Goal: Information Seeking & Learning: Learn about a topic

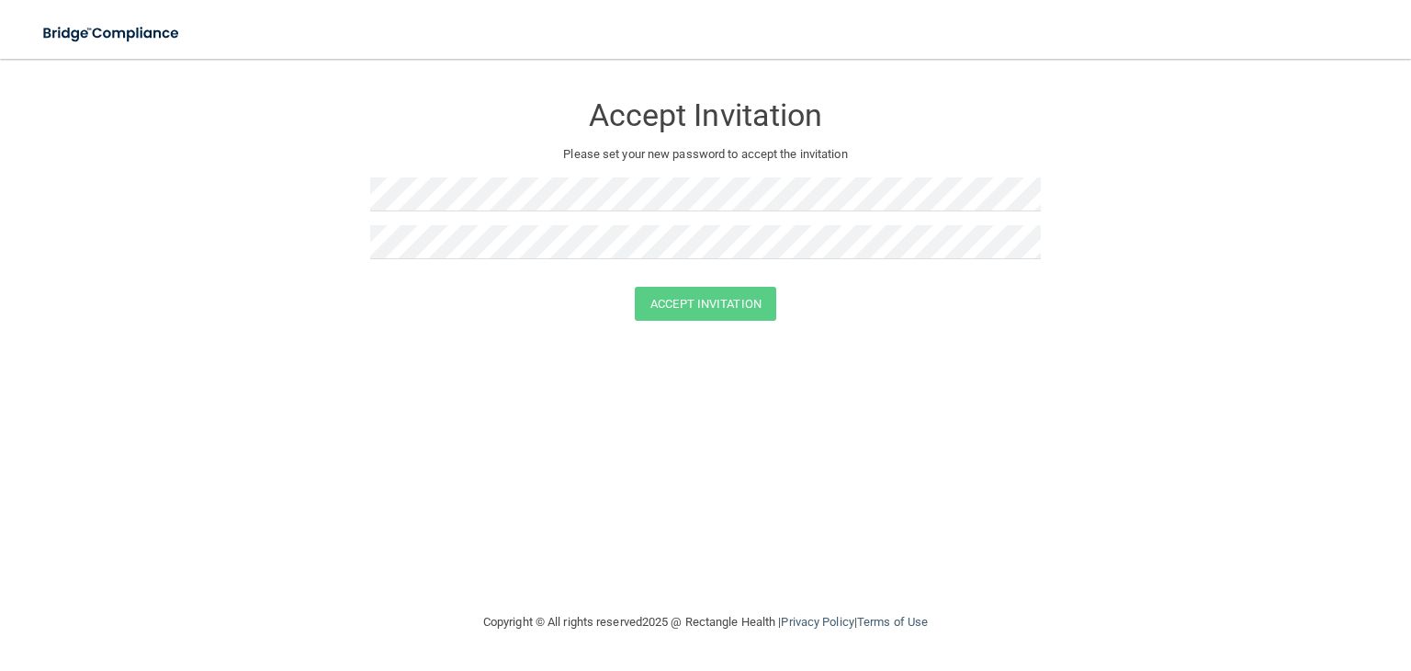
click at [1103, 582] on div "Accept Invitation Please set your new password to accept the invitation Accept …" at bounding box center [706, 334] width 1338 height 515
drag, startPoint x: 1103, startPoint y: 582, endPoint x: 989, endPoint y: 384, distance: 228.1
click at [989, 384] on div "Accept Invitation Please set your new password to accept the invitation Accept …" at bounding box center [706, 334] width 1338 height 515
click at [1104, 148] on form "Accept Invitation Please set your new password to accept the invitation Accept …" at bounding box center [706, 210] width 1338 height 266
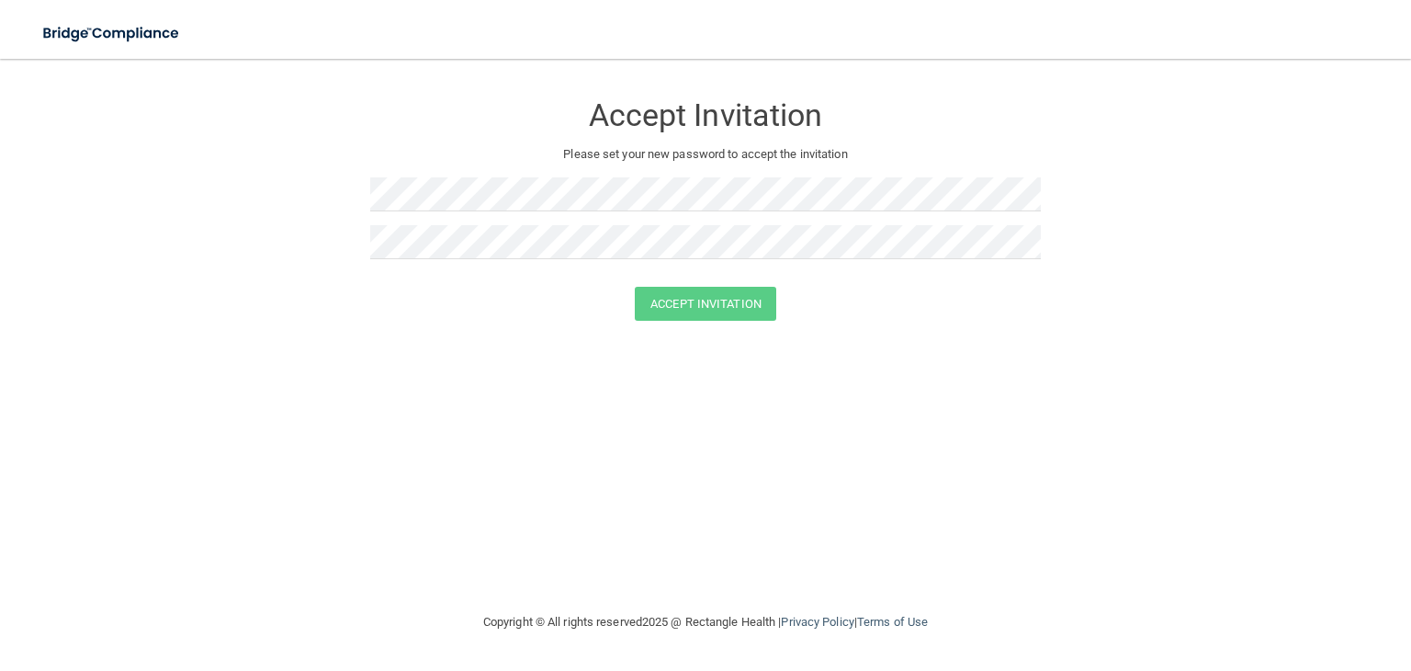
click at [572, 355] on div "Accept Invitation Please set your new password to accept the invitation Accept …" at bounding box center [706, 334] width 1338 height 515
click at [889, 132] on h3 "Accept Invitation" at bounding box center [705, 115] width 671 height 34
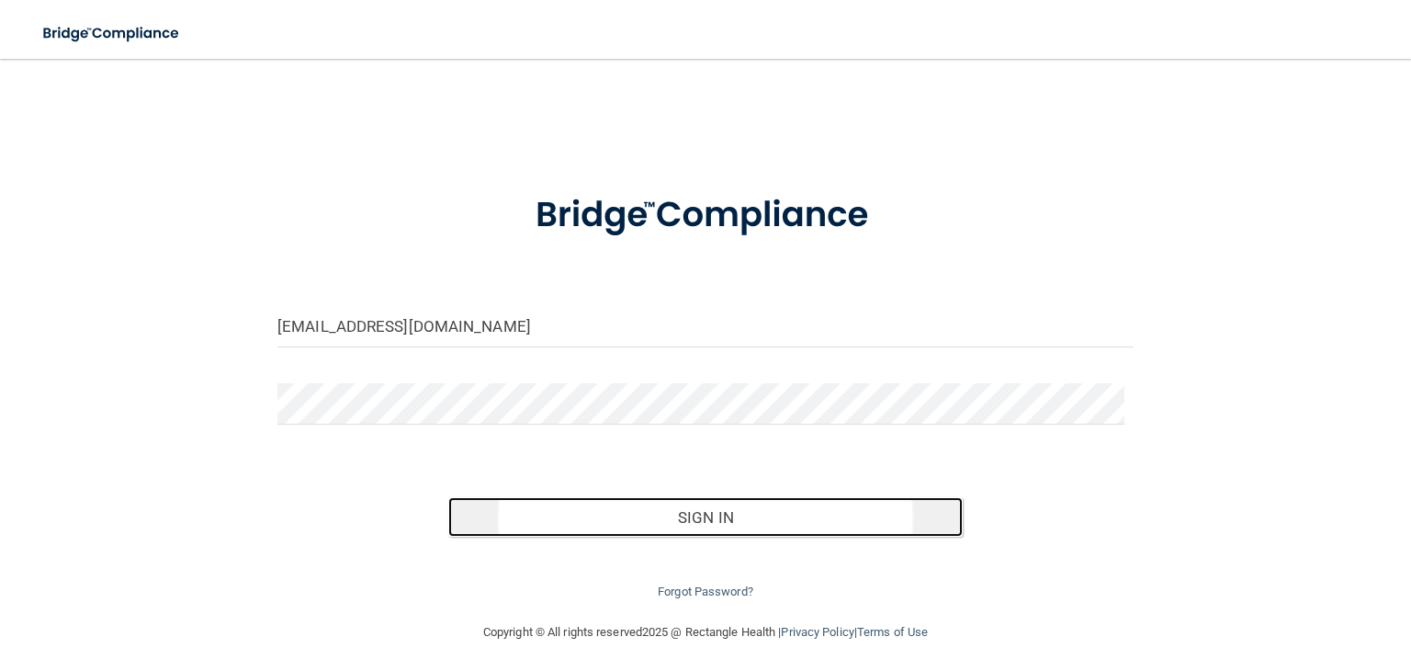
click at [737, 525] on button "Sign In" at bounding box center [705, 517] width 514 height 40
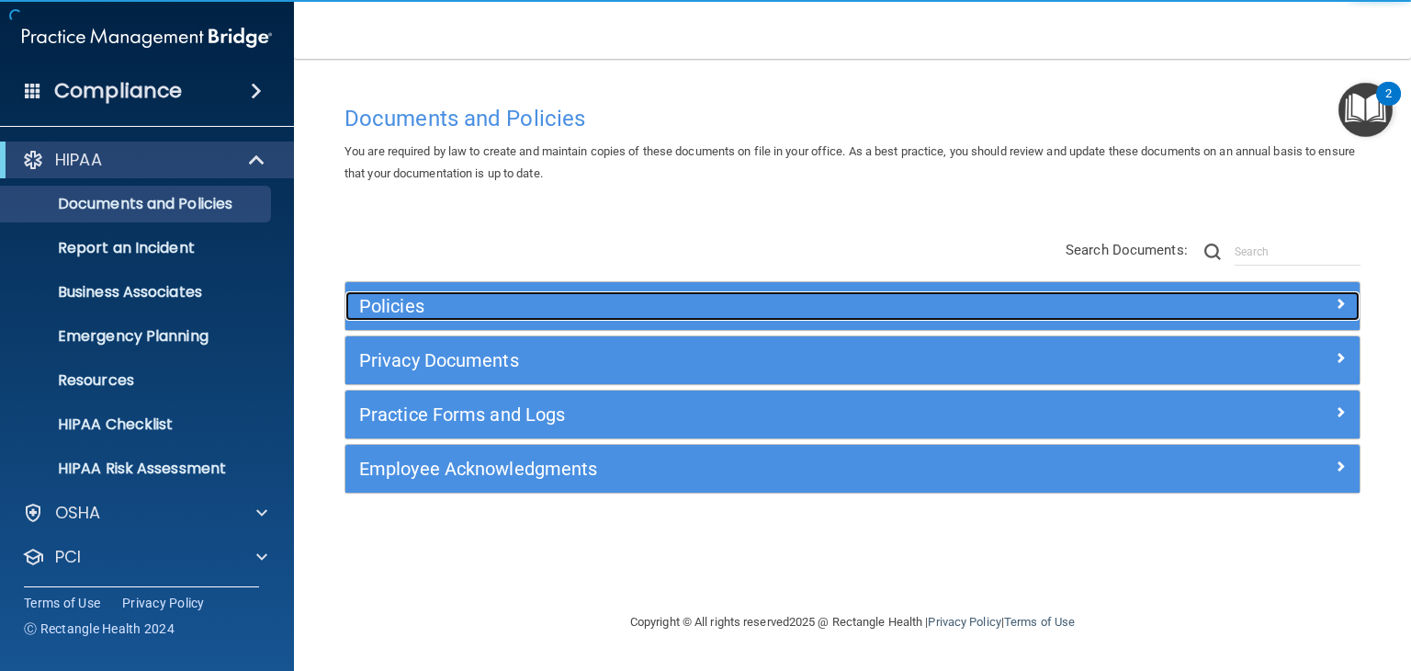
click at [424, 300] on h5 "Policies" at bounding box center [725, 306] width 733 height 20
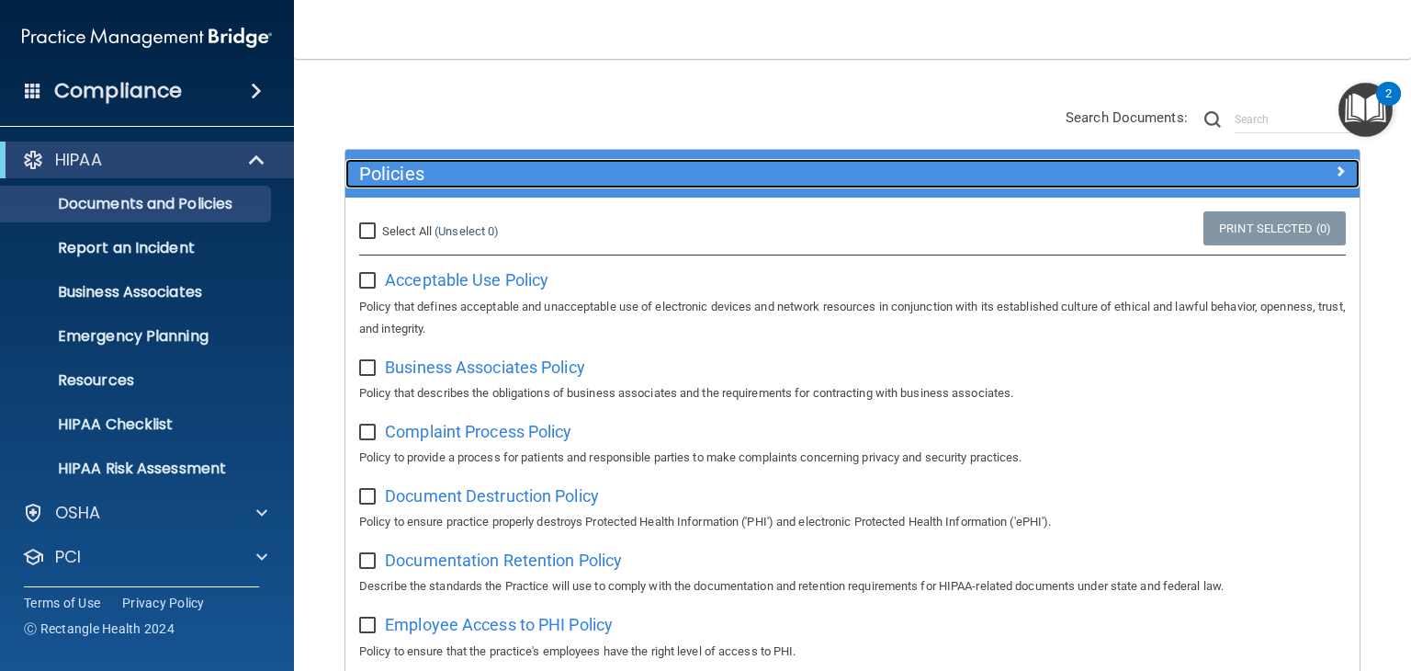
scroll to position [184, 0]
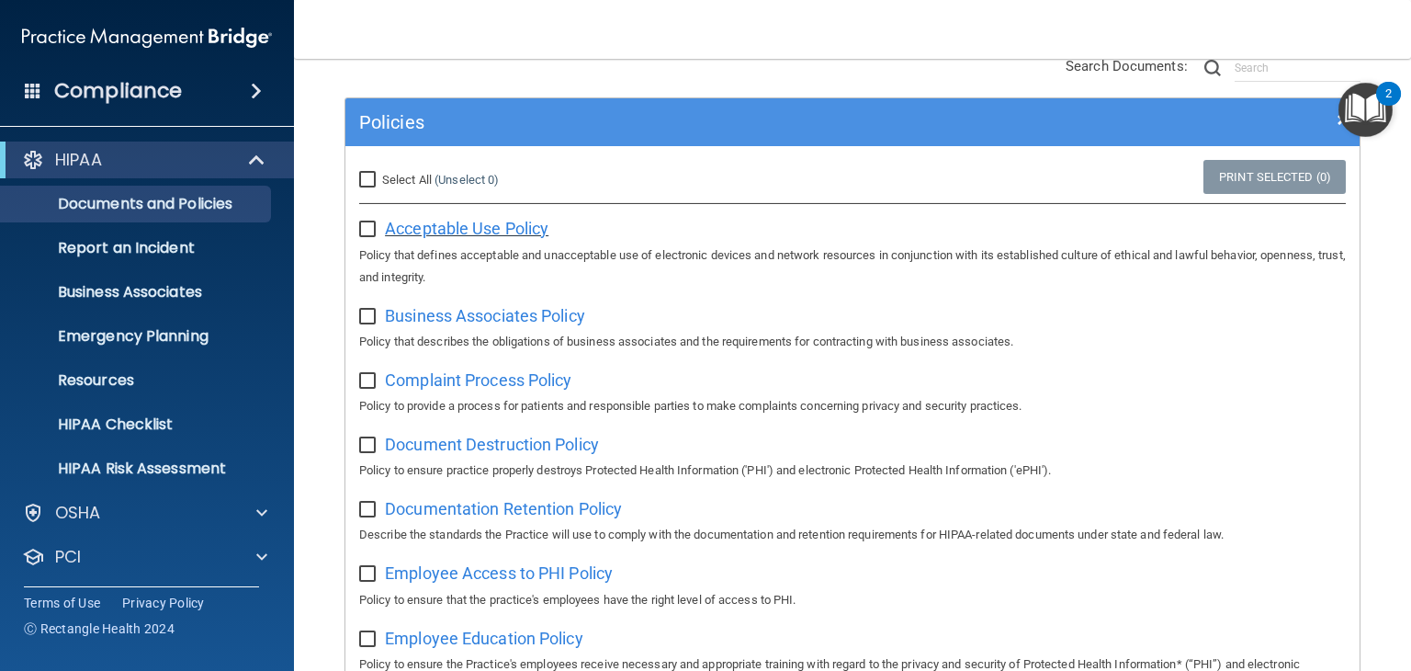
click at [483, 231] on span "Acceptable Use Policy" at bounding box center [467, 228] width 164 height 19
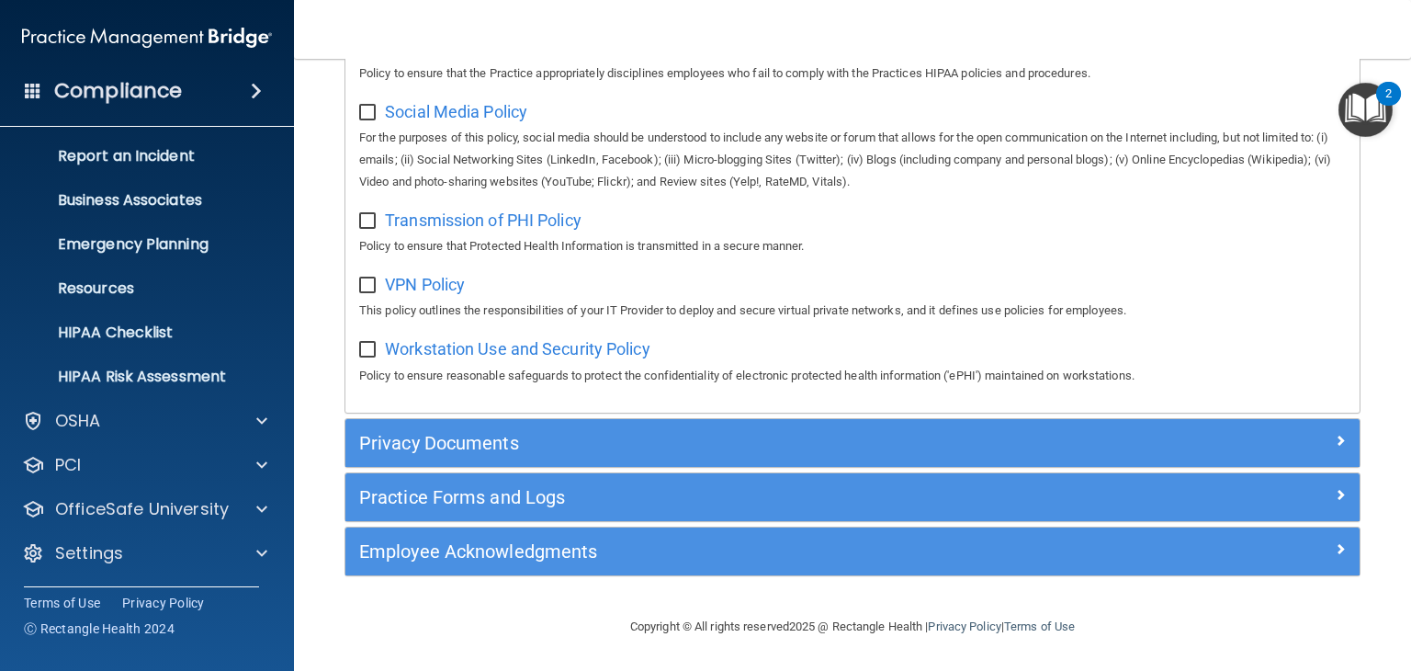
scroll to position [1452, 0]
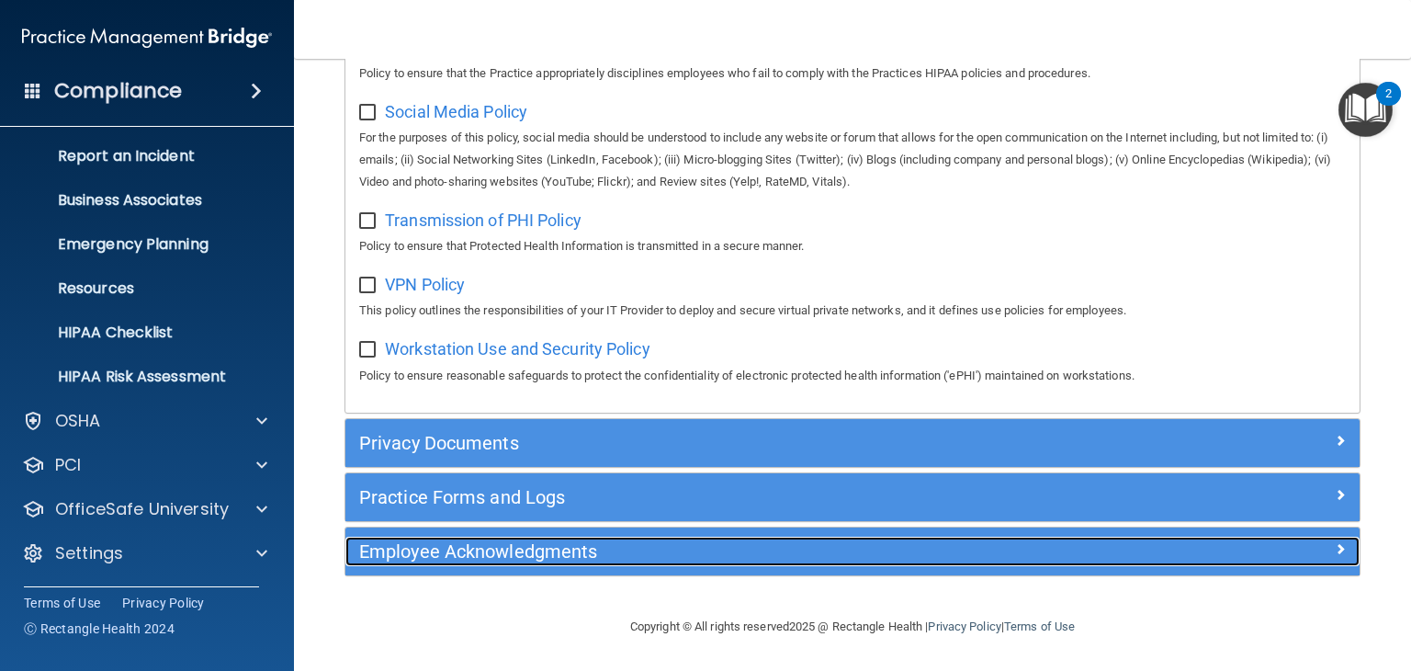
click at [595, 542] on h5 "Employee Acknowledgments" at bounding box center [725, 551] width 733 height 20
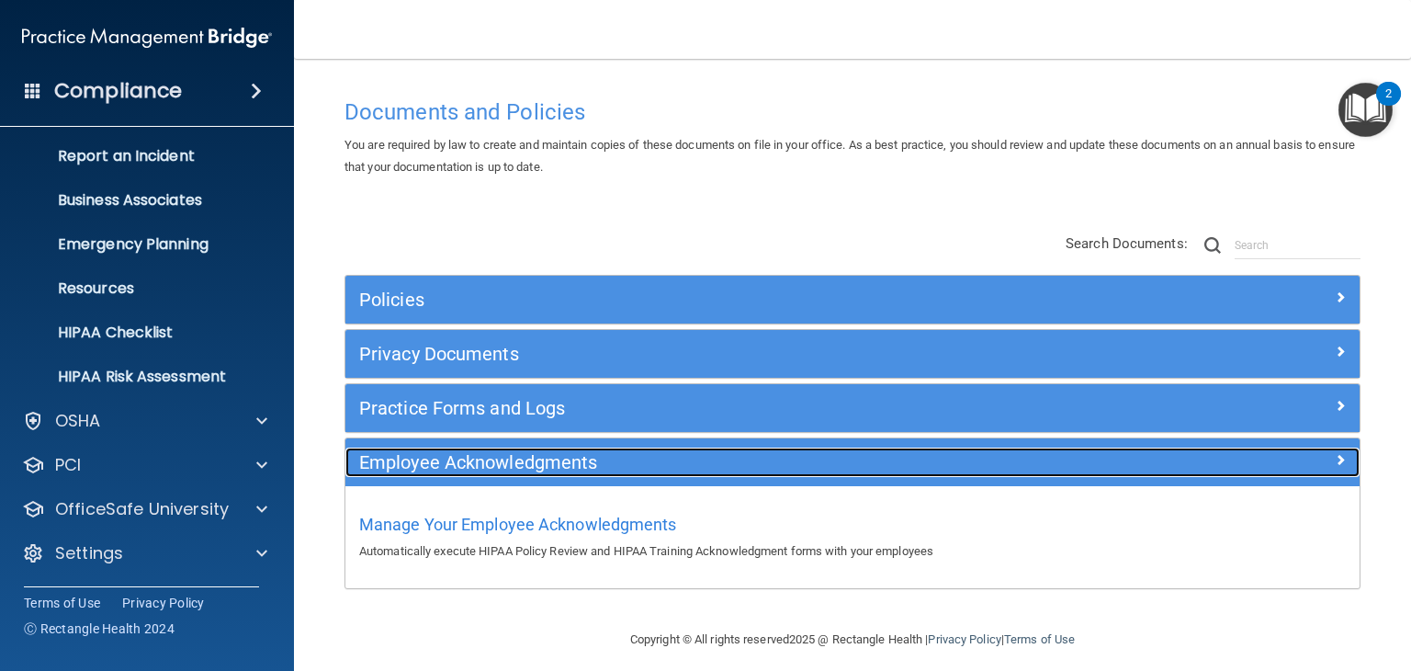
scroll to position [0, 0]
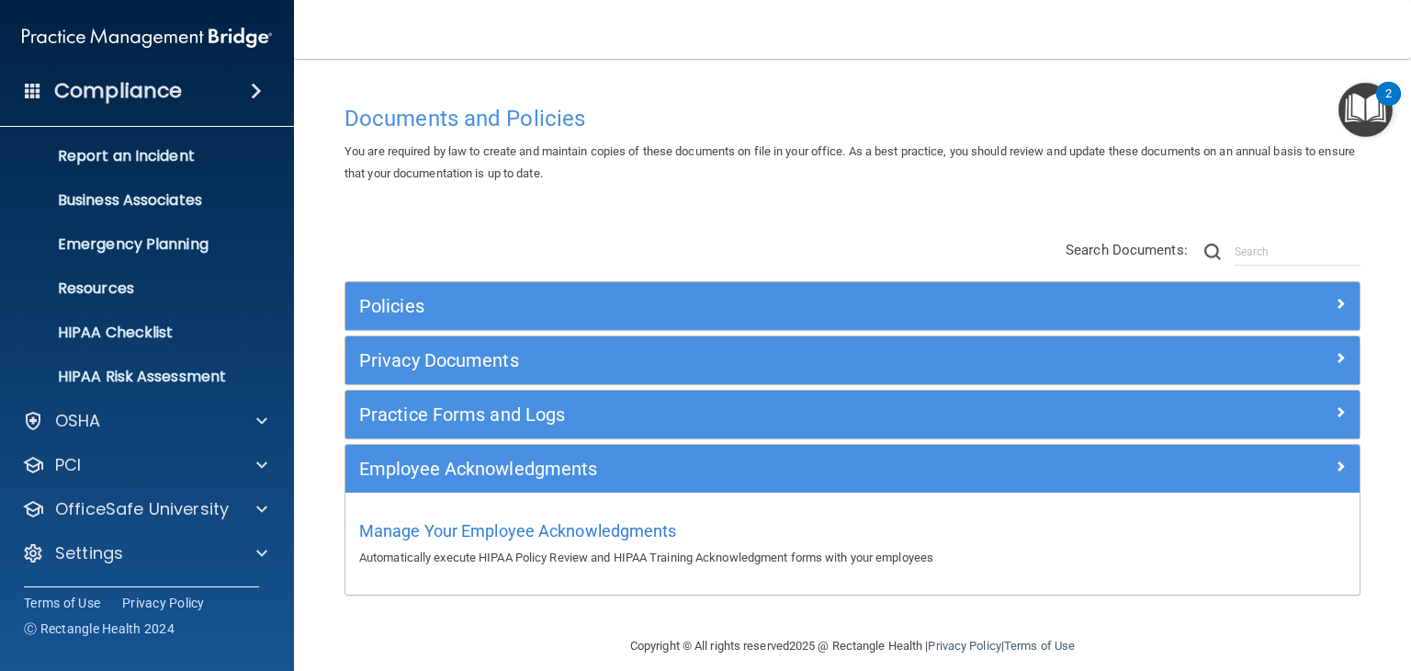
click at [1378, 94] on div "2" at bounding box center [1388, 94] width 25 height 24
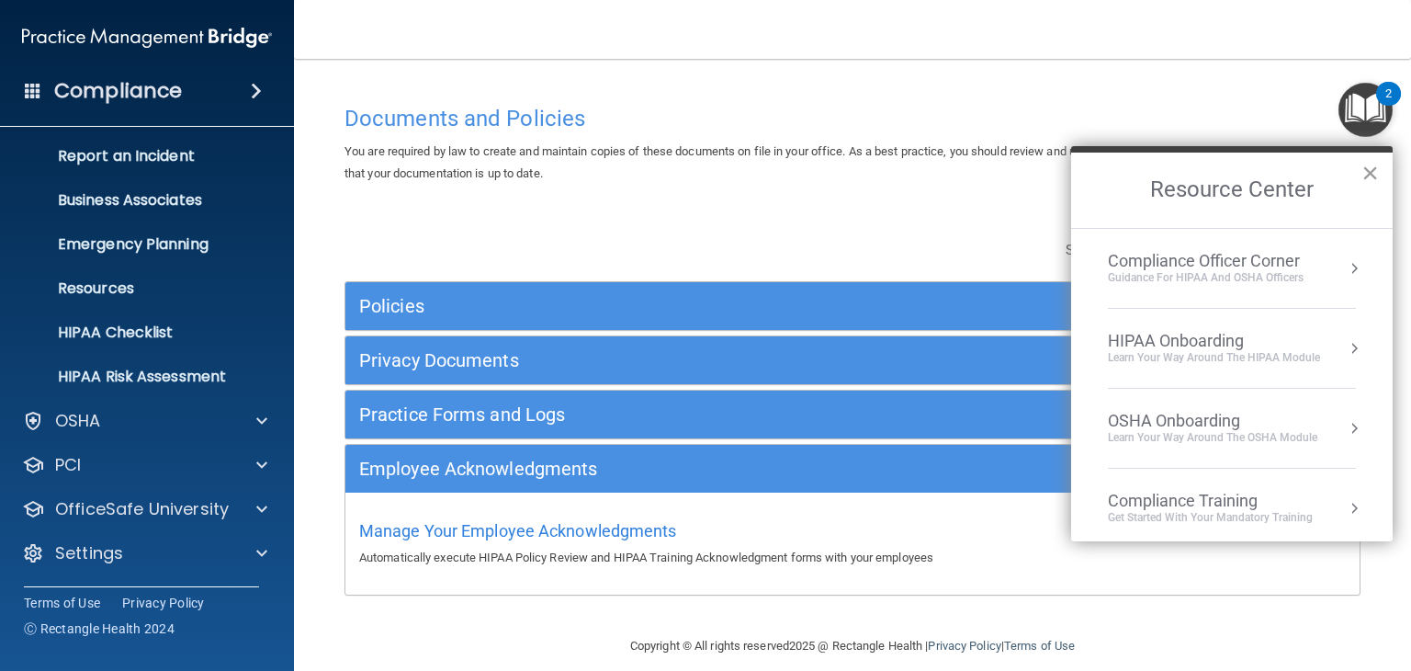
click at [1367, 171] on button "×" at bounding box center [1370, 172] width 17 height 29
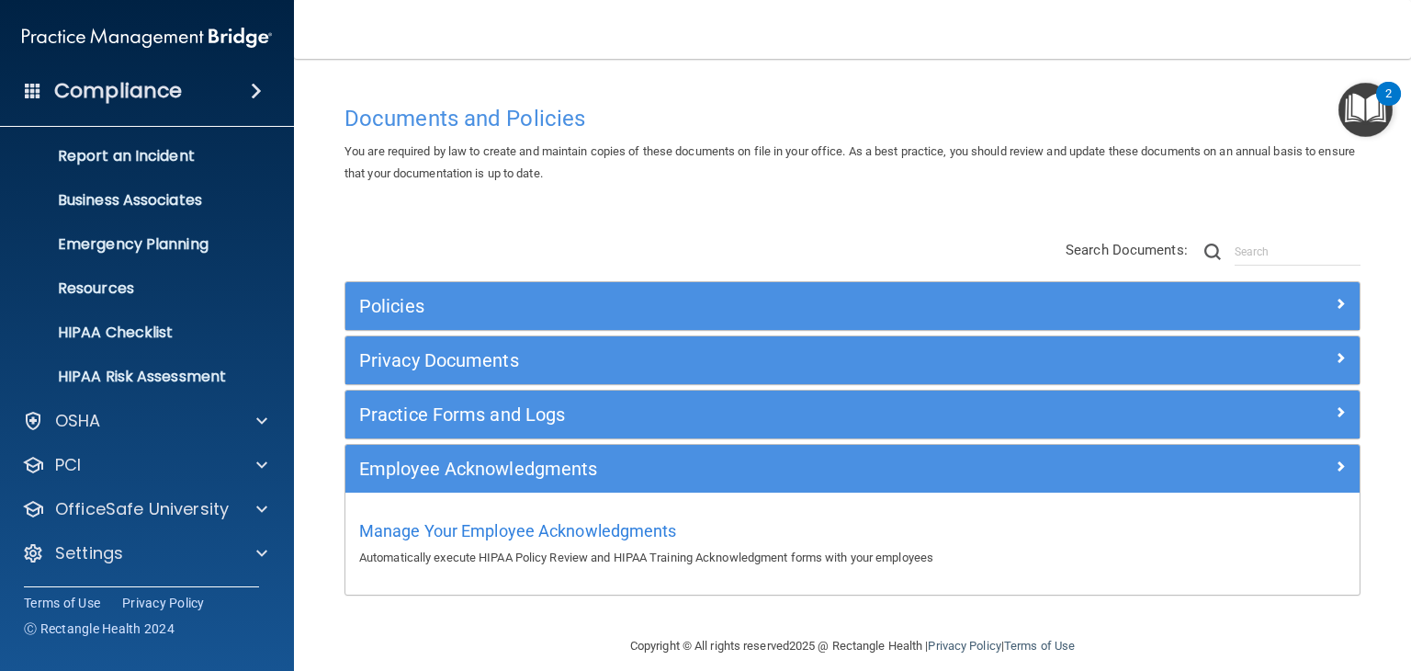
click at [459, 188] on div "Documents and Policies You are required by law to create and maintain copies of…" at bounding box center [853, 365] width 1044 height 539
click at [127, 199] on p "Business Associates" at bounding box center [137, 200] width 251 height 18
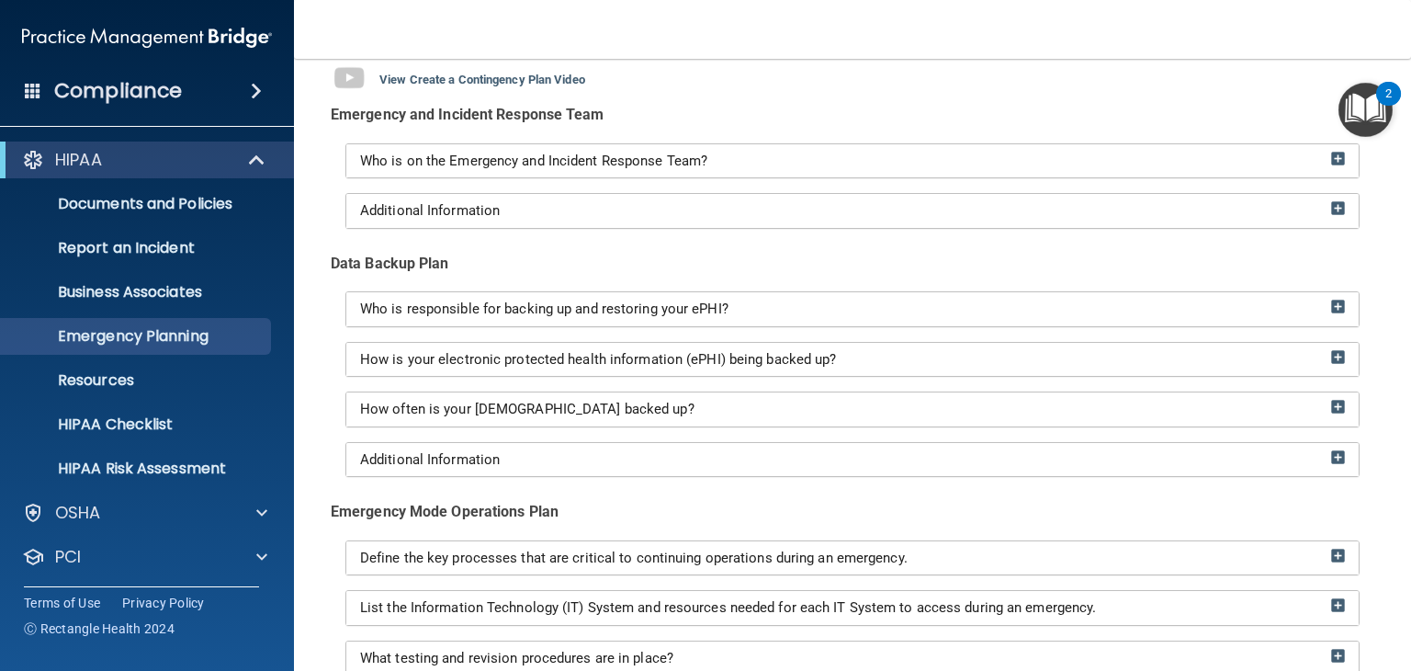
scroll to position [184, 0]
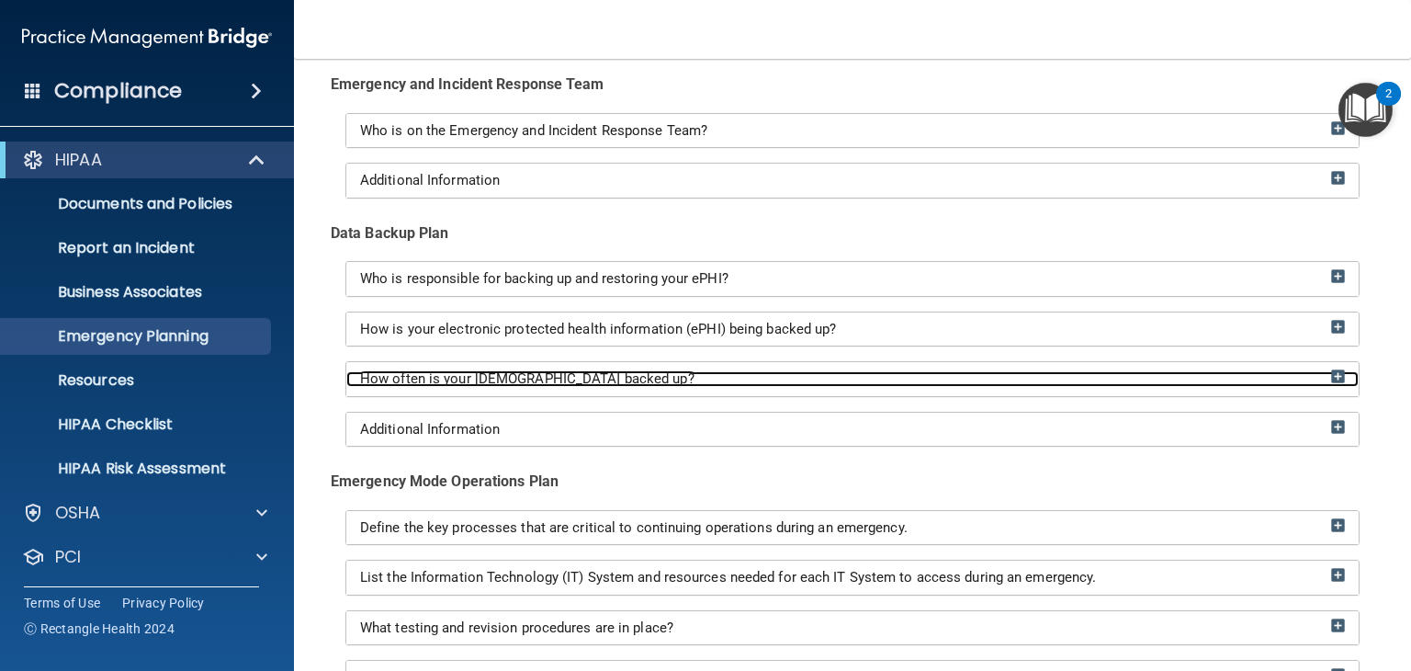
click at [618, 371] on div "How often is your [DEMOGRAPHIC_DATA] backed up?" at bounding box center [852, 379] width 1013 height 16
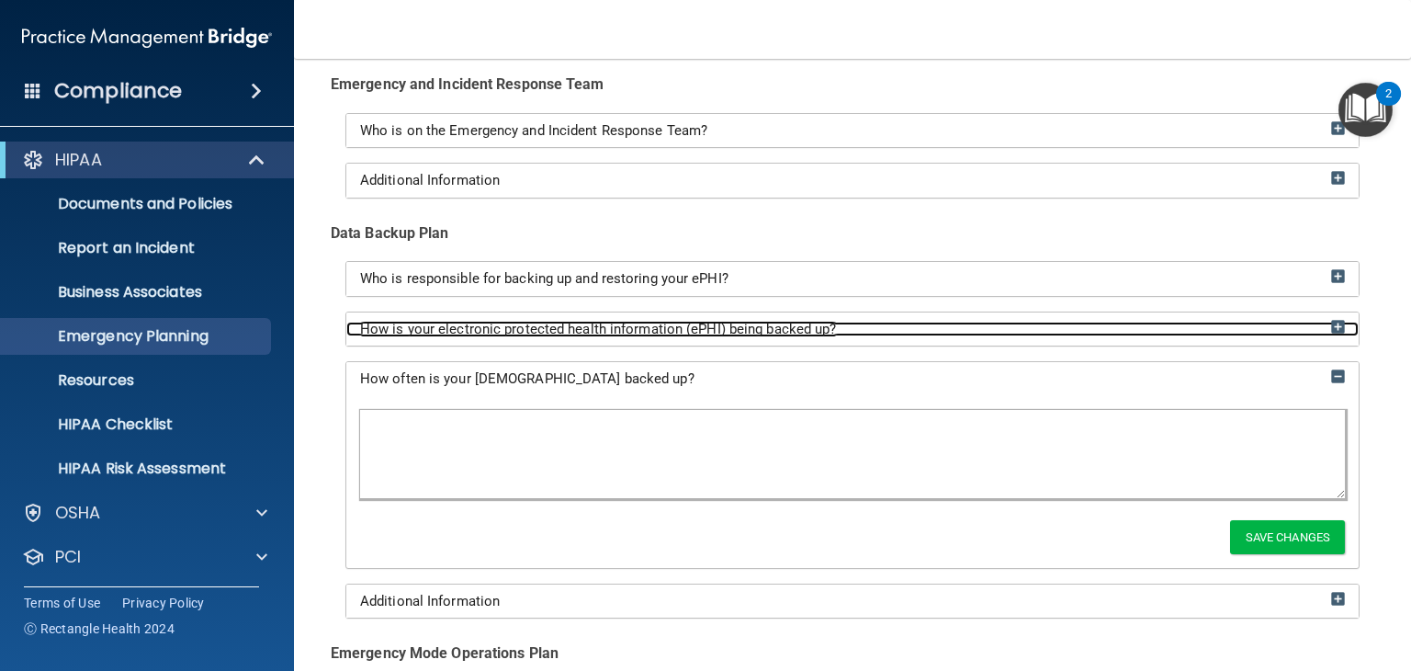
click at [608, 323] on span "How is your electronic protected health information (ePHI) being backed up?" at bounding box center [598, 329] width 477 height 17
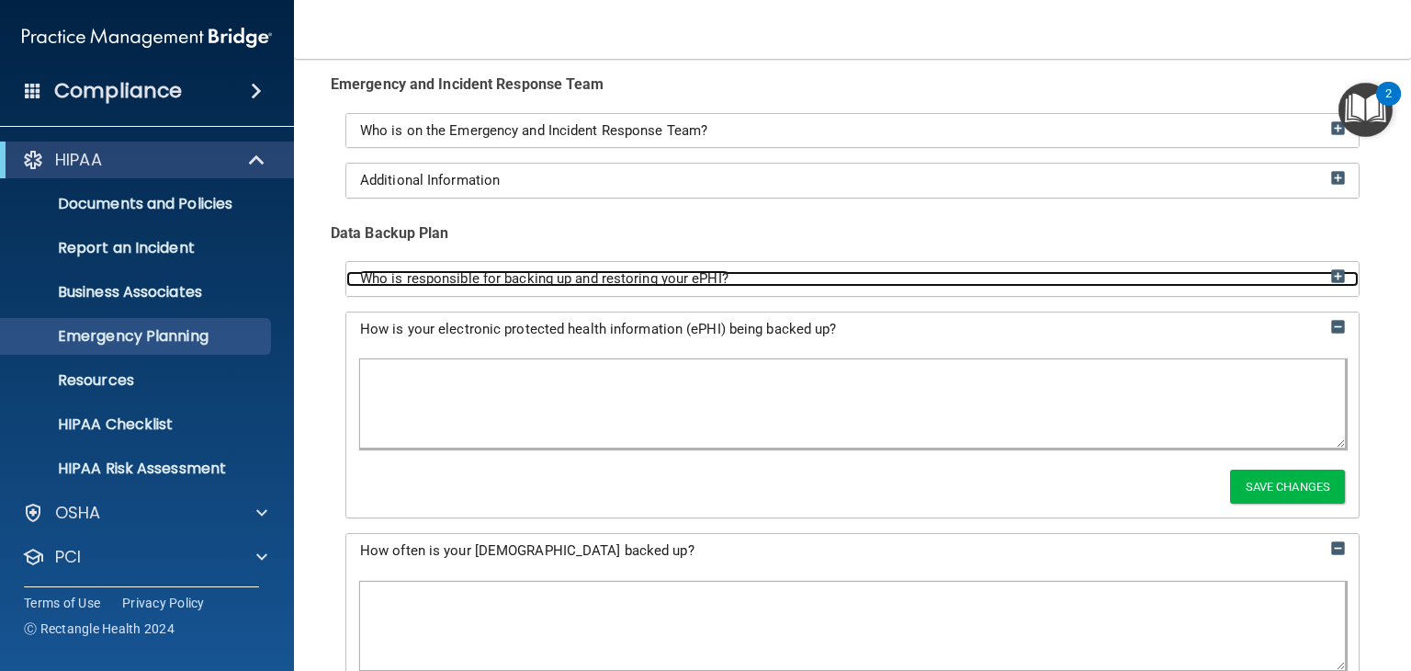
click at [609, 284] on span "Who is responsible for backing up and restoring your ePHI?" at bounding box center [544, 278] width 368 height 17
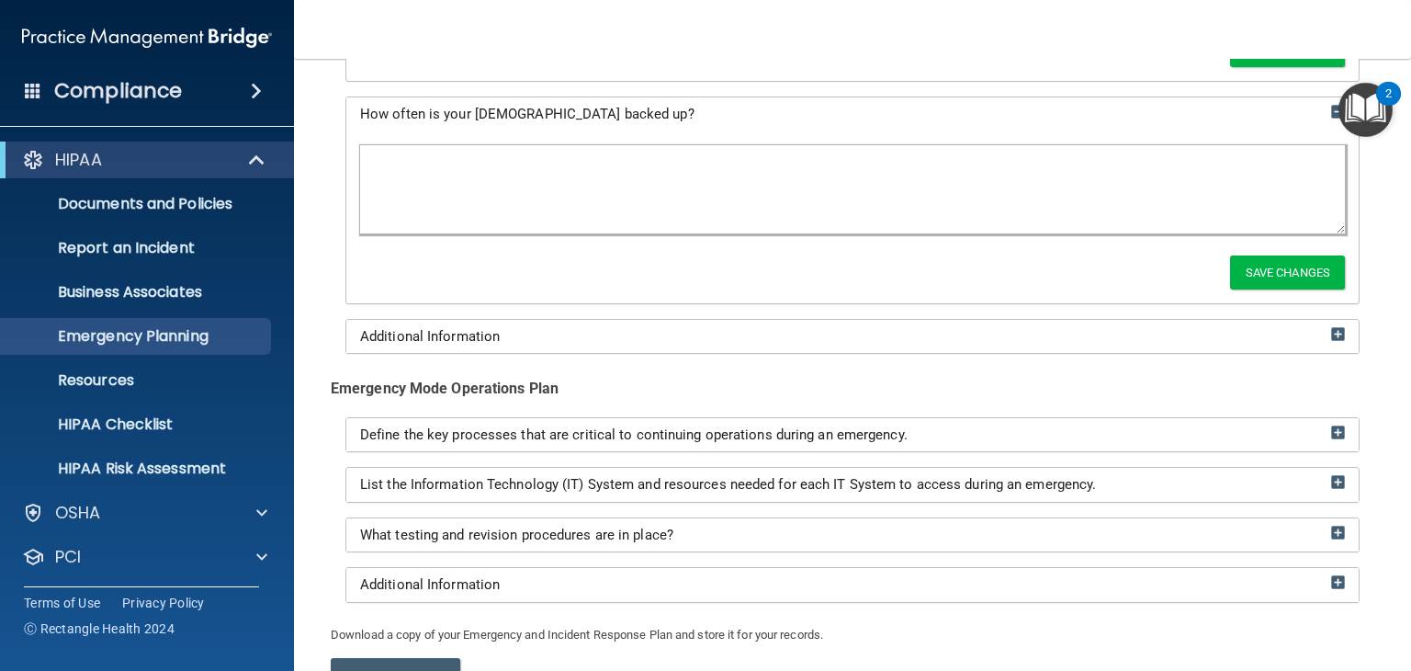
scroll to position [735, 0]
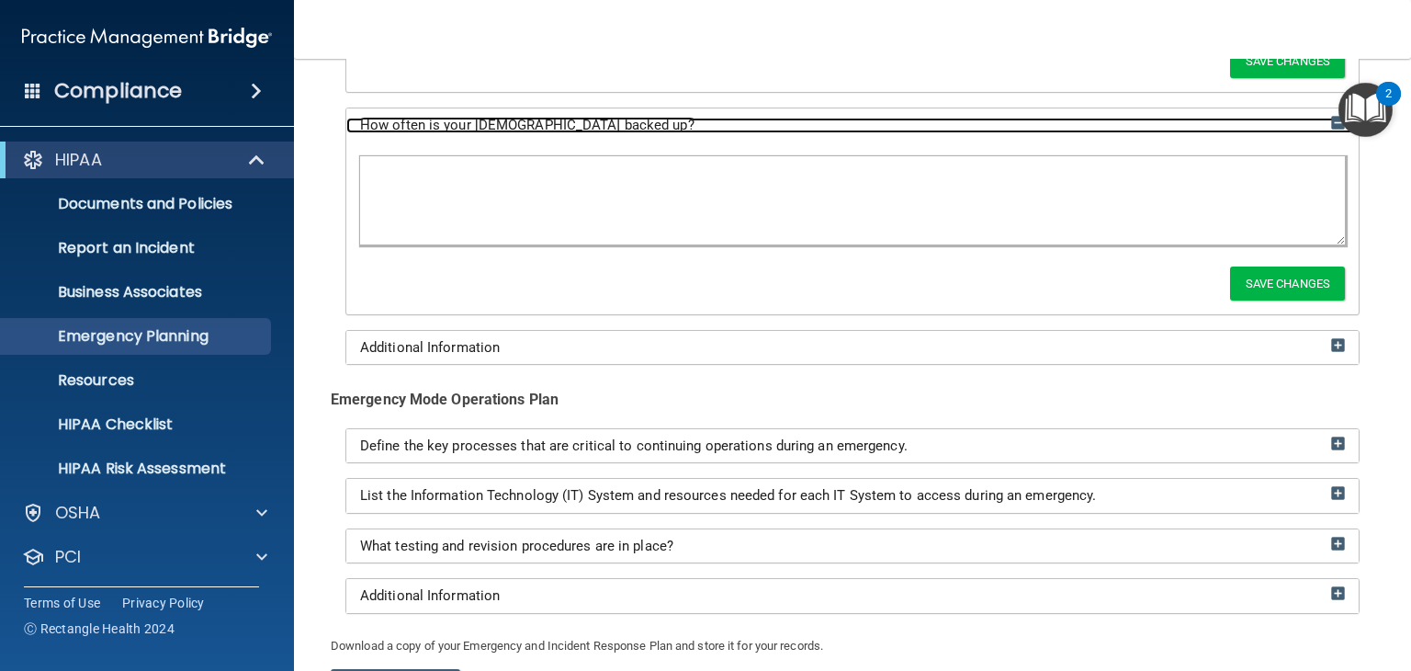
click at [482, 119] on span "How often is your ePHI backed up?" at bounding box center [527, 125] width 334 height 17
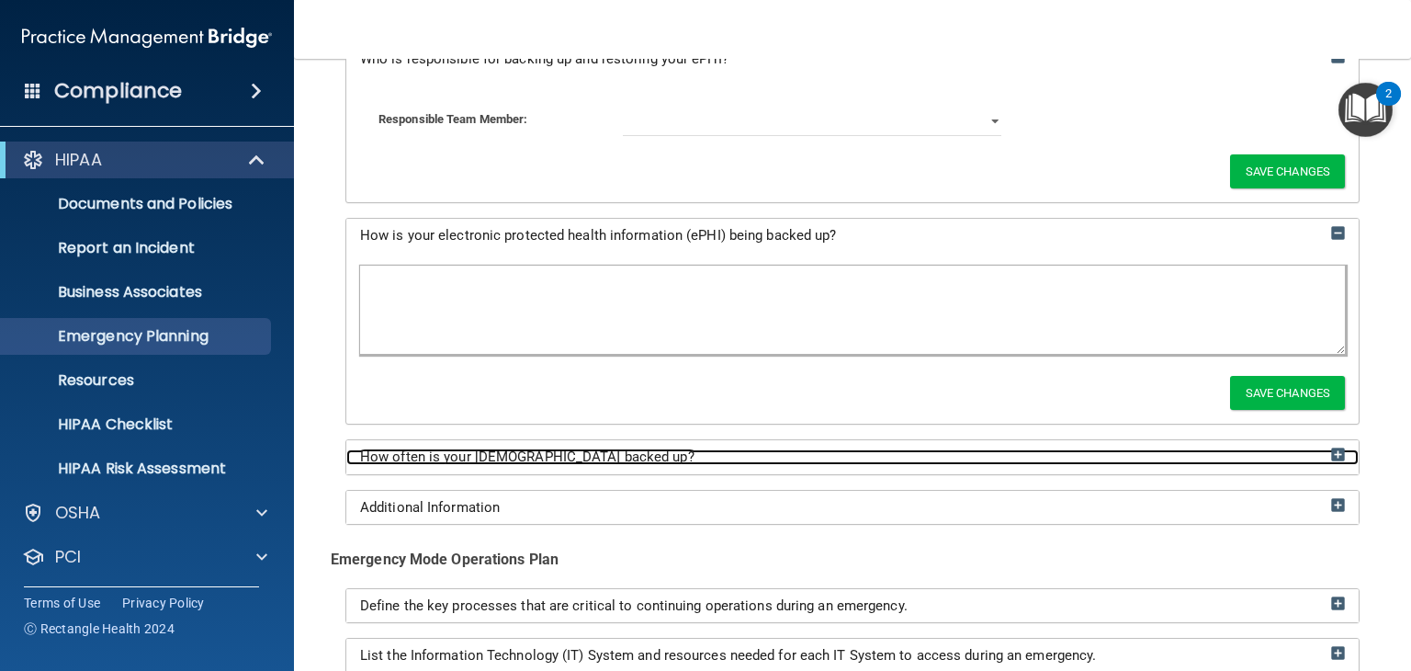
scroll to position [380, 0]
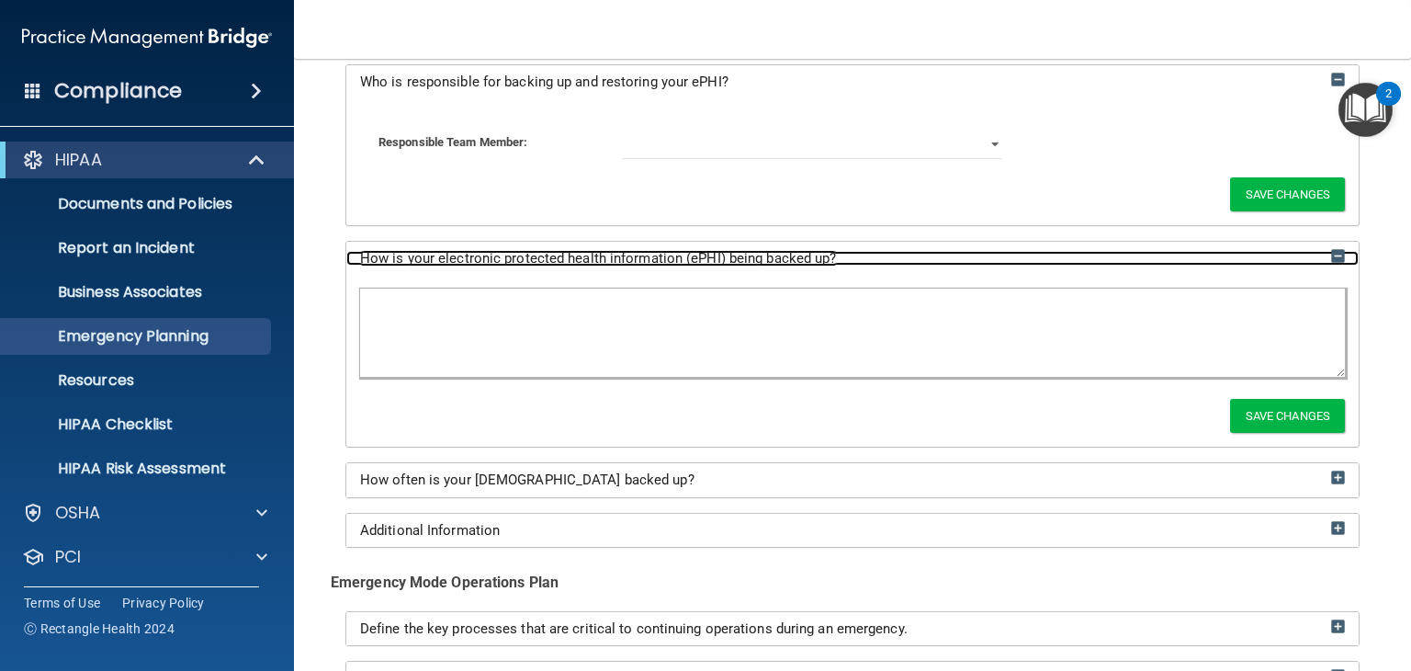
click at [513, 260] on span "How is your electronic protected health information (ePHI) being backed up?" at bounding box center [598, 258] width 477 height 17
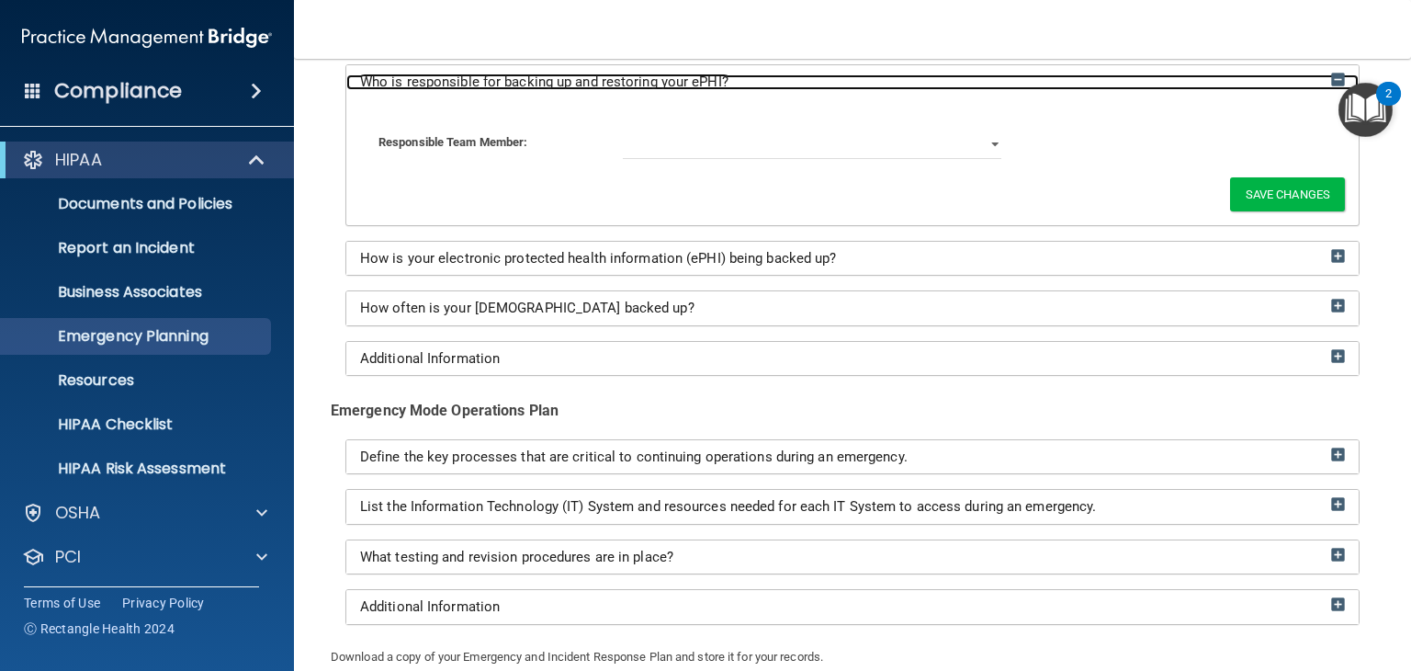
click at [544, 78] on span "Who is responsible for backing up and restoring your ePHI?" at bounding box center [544, 82] width 368 height 17
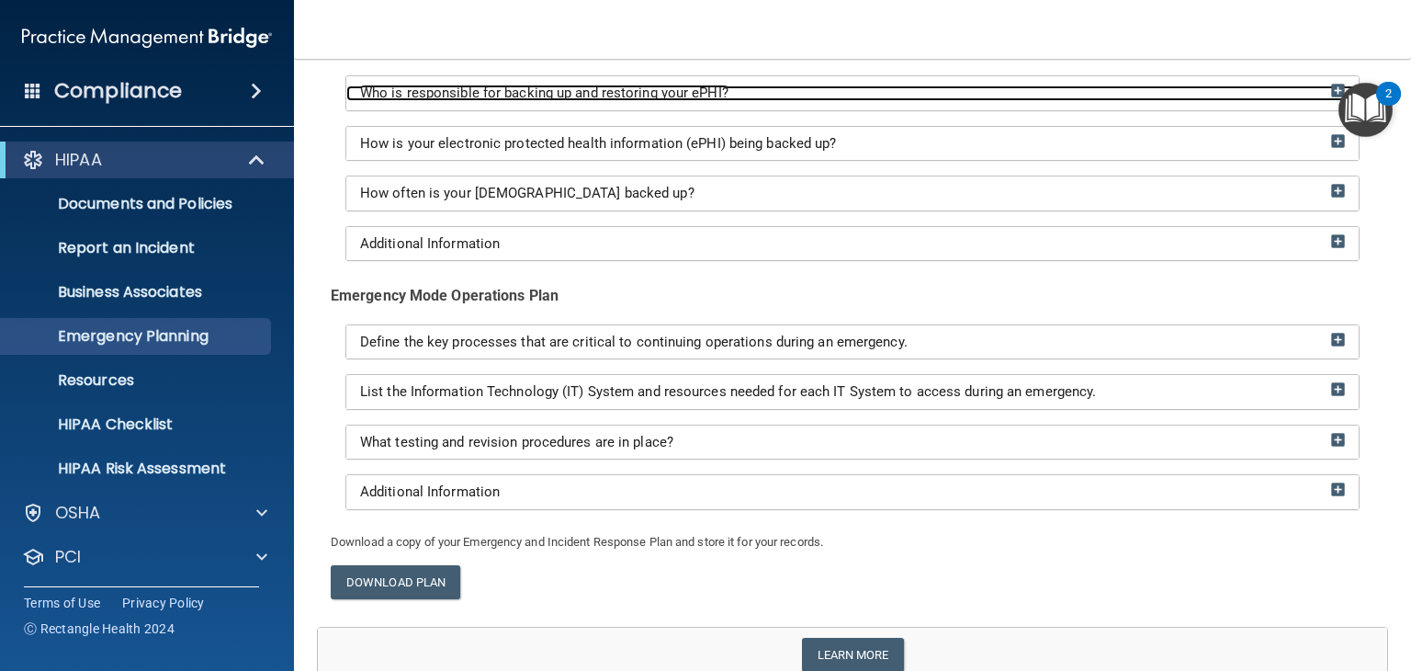
scroll to position [451, 0]
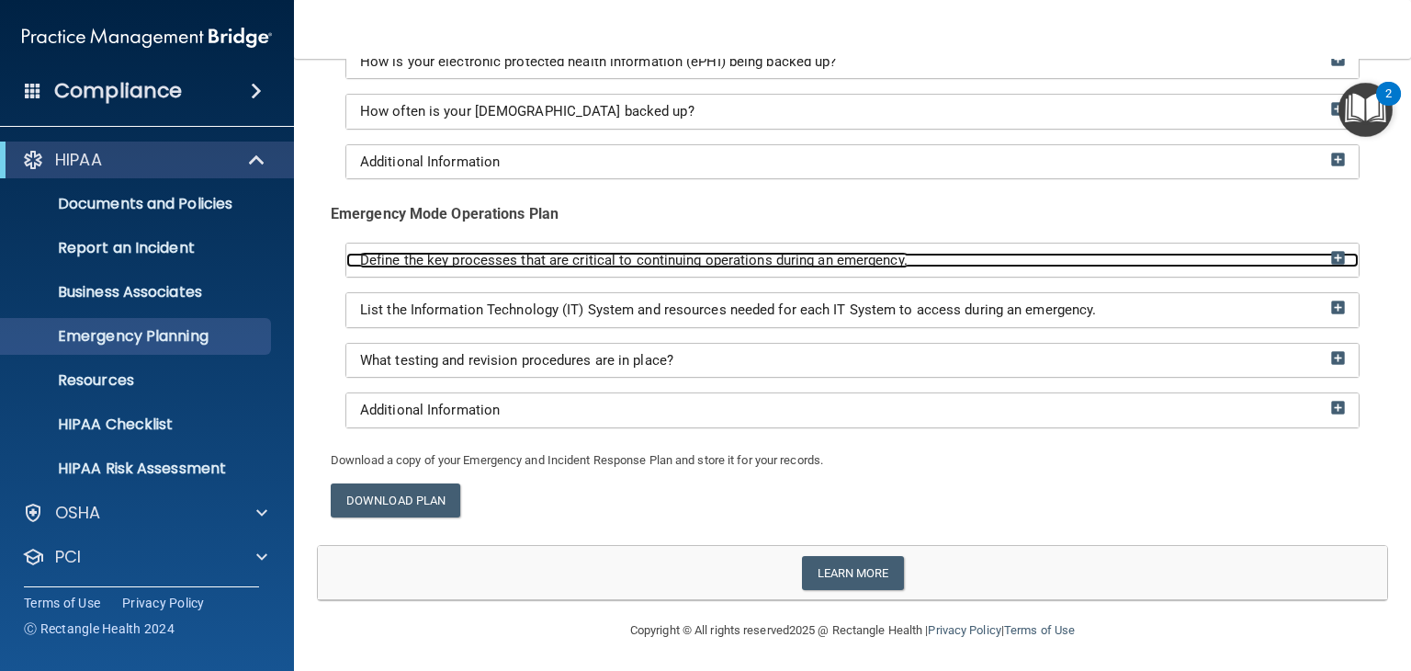
click at [719, 262] on span "Define the key processes that are critical to continuing operations during an e…" at bounding box center [634, 260] width 548 height 17
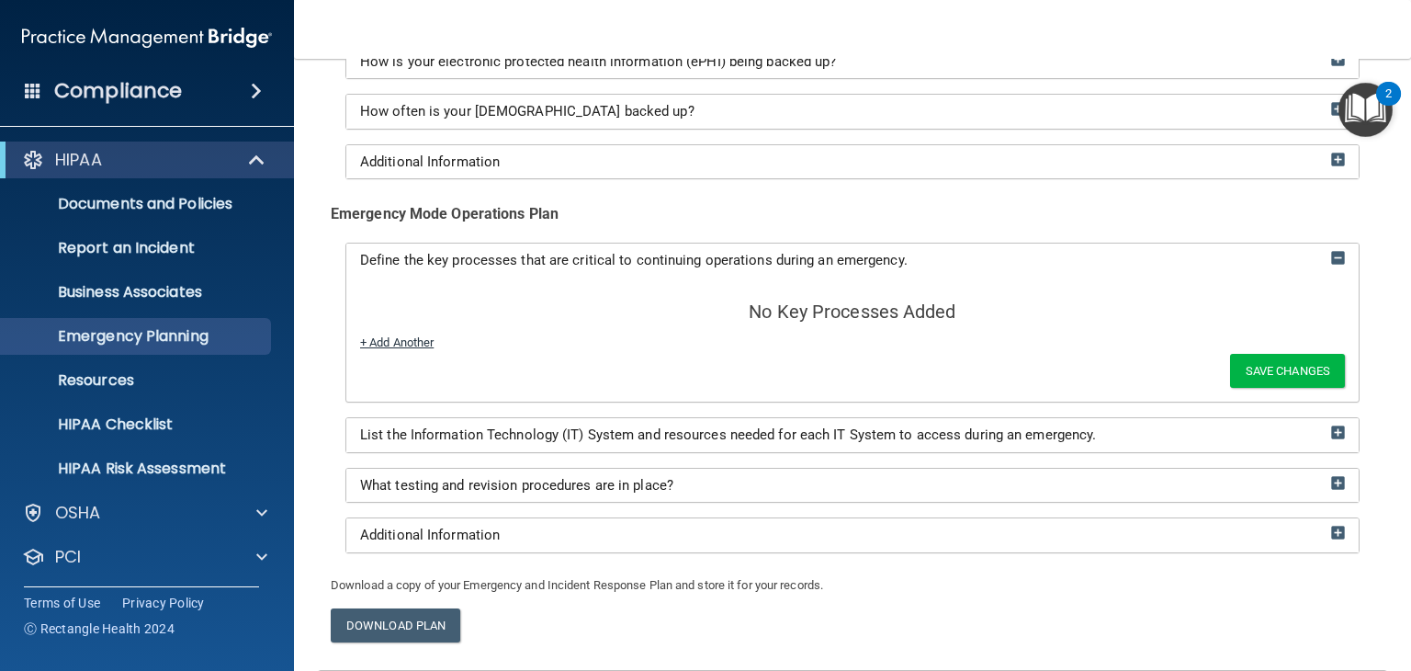
click at [413, 340] on link "+ Add Another" at bounding box center [397, 342] width 74 height 14
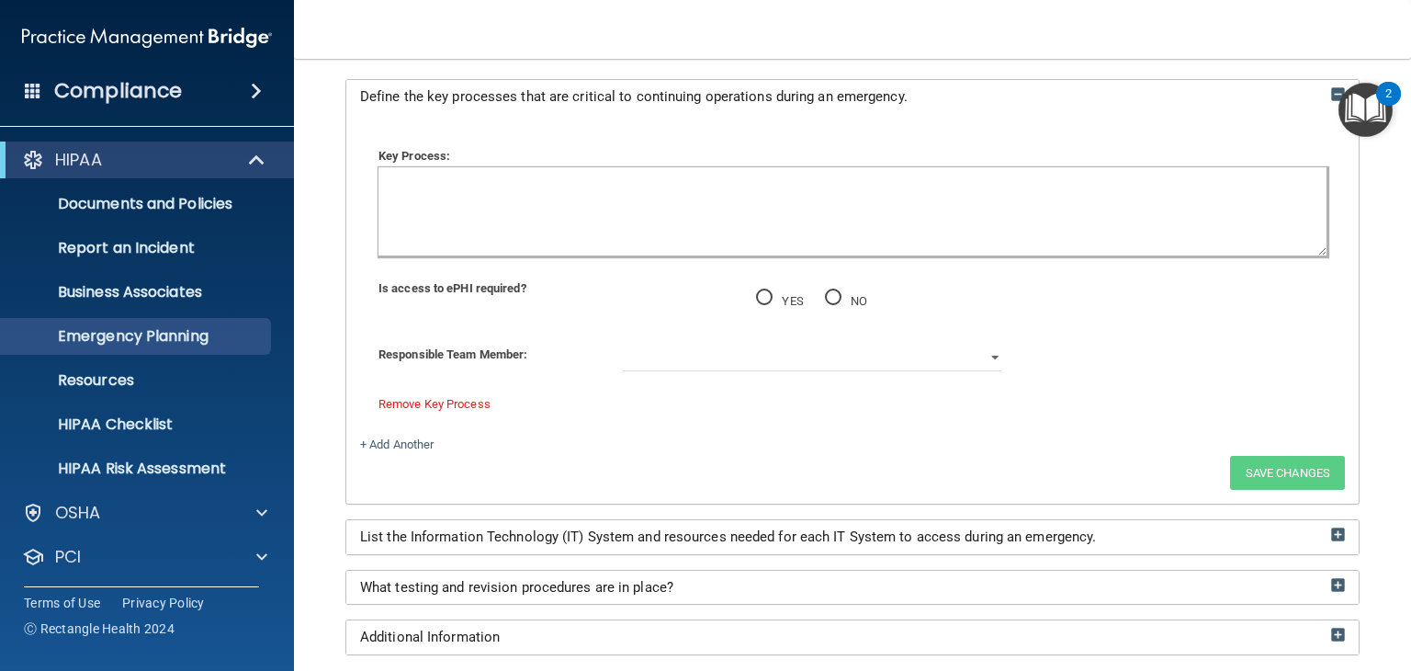
scroll to position [543, 0]
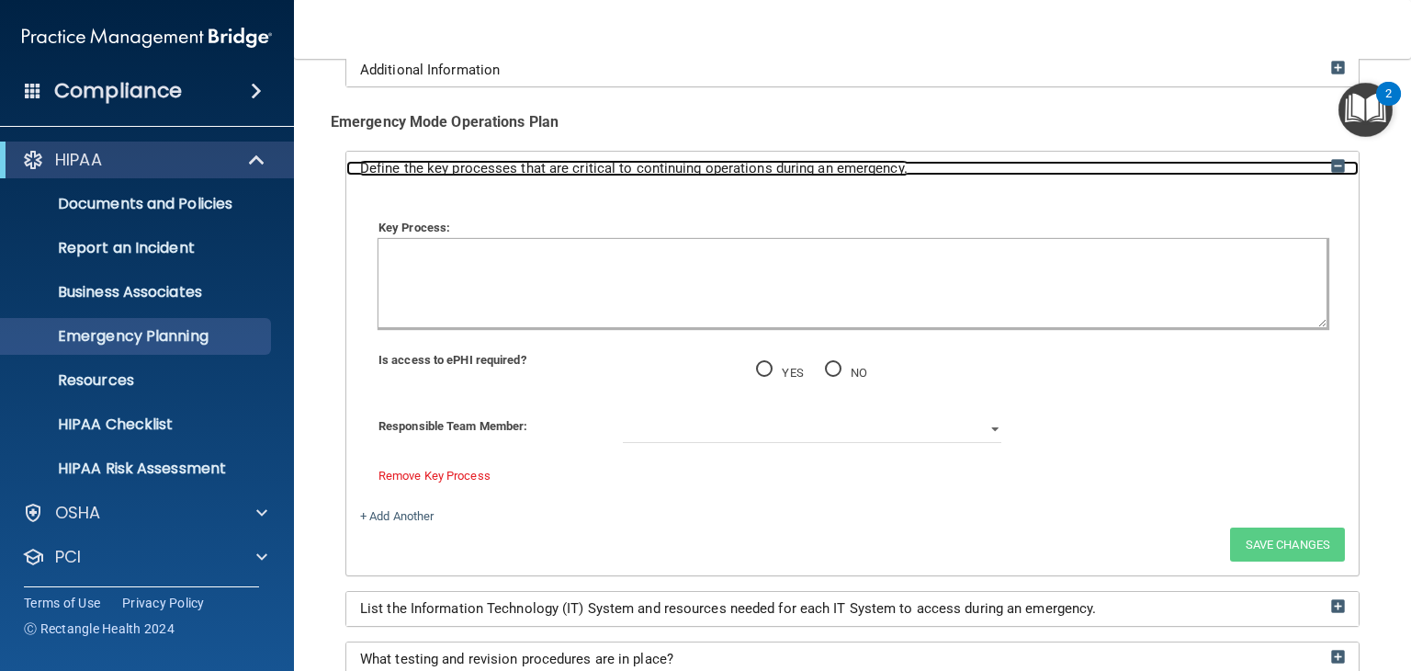
click at [595, 168] on span "Define the key processes that are critical to continuing operations during an e…" at bounding box center [634, 168] width 548 height 17
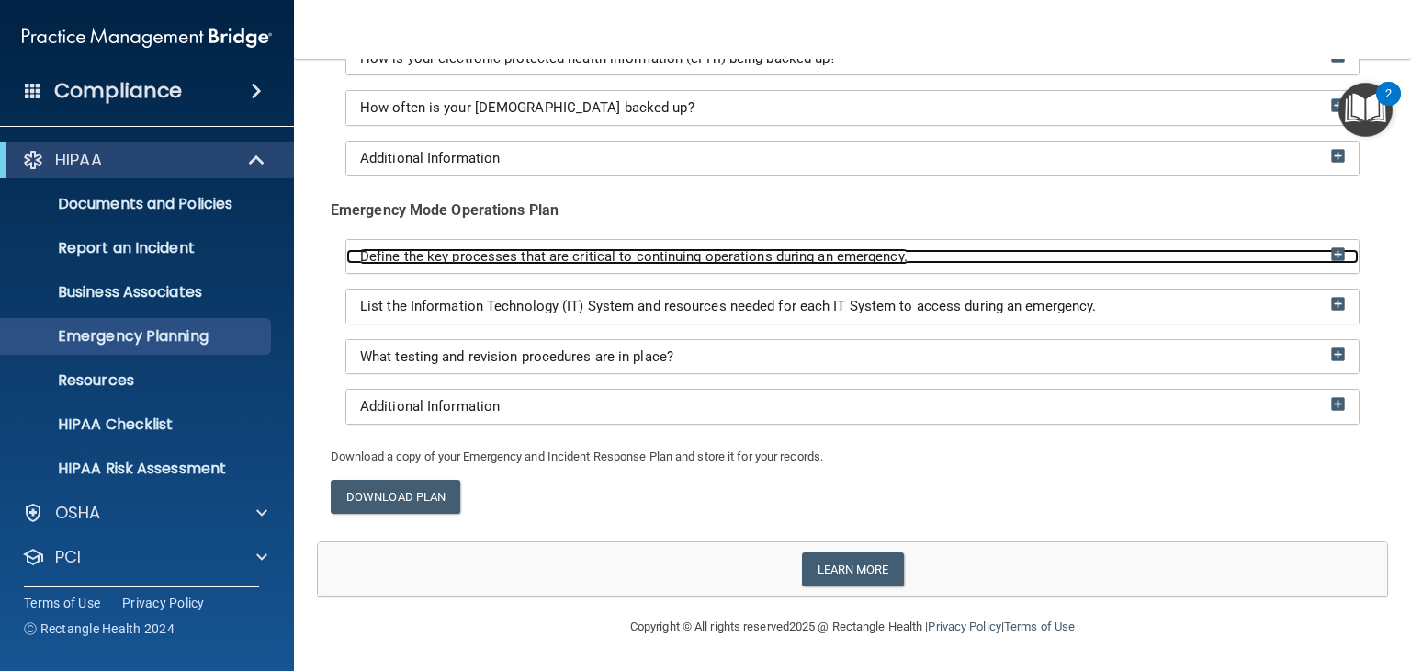
scroll to position [451, 0]
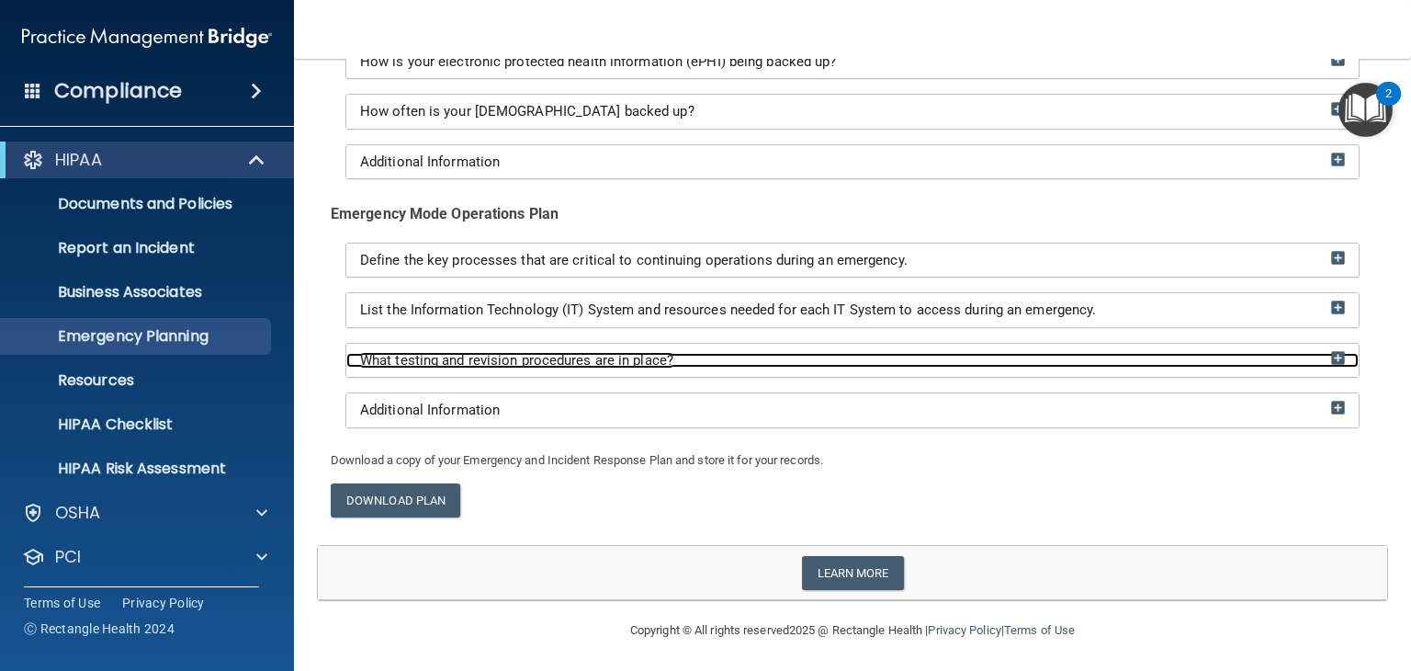
click at [502, 357] on span "What testing and revision procedures are in place?" at bounding box center [516, 360] width 313 height 17
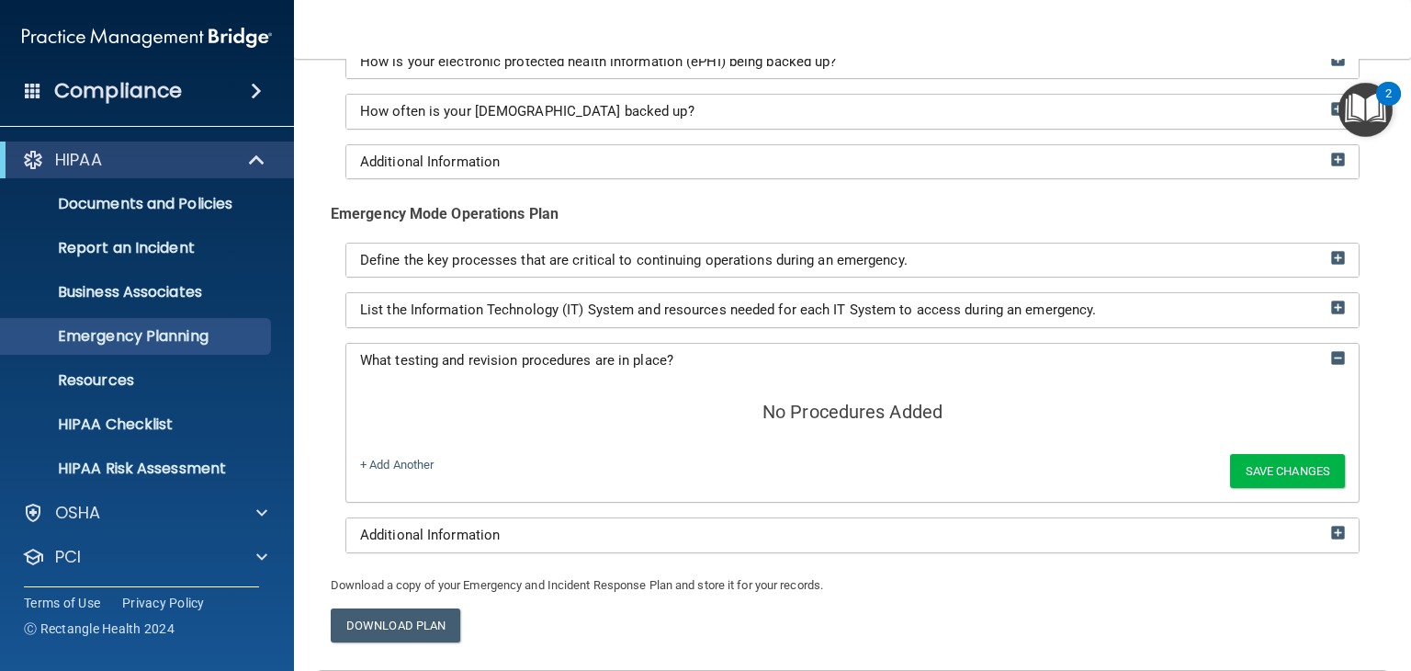
click at [337, 356] on div "Define the key processes that are critical to continuing operations during an e…" at bounding box center [853, 398] width 1044 height 311
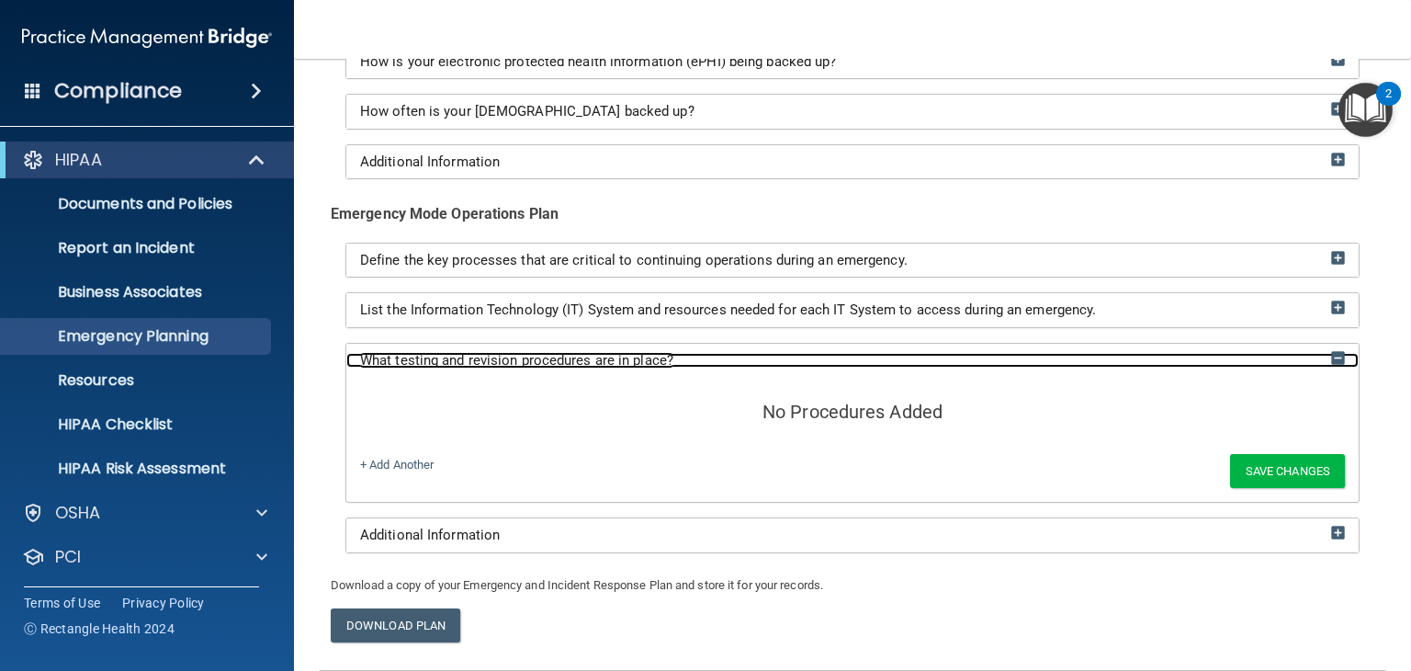
click at [372, 352] on span "What testing and revision procedures are in place?" at bounding box center [516, 360] width 313 height 17
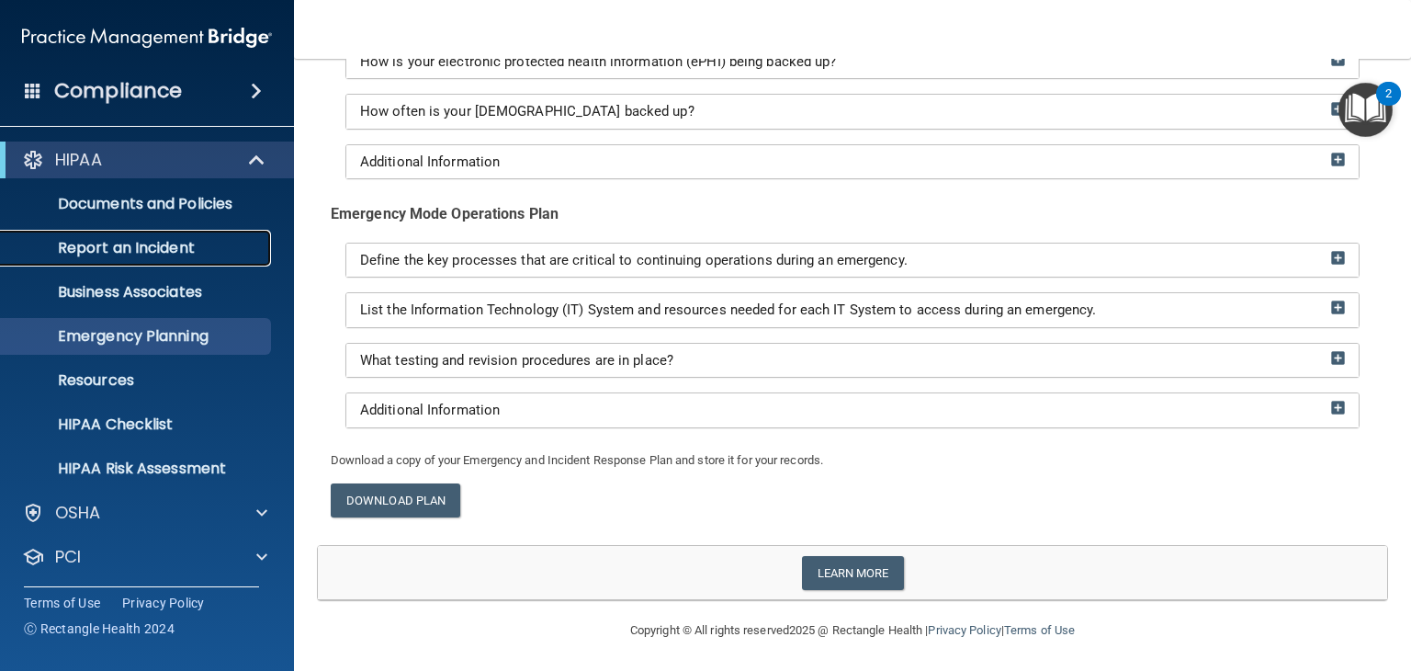
click at [142, 255] on p "Report an Incident" at bounding box center [137, 248] width 251 height 18
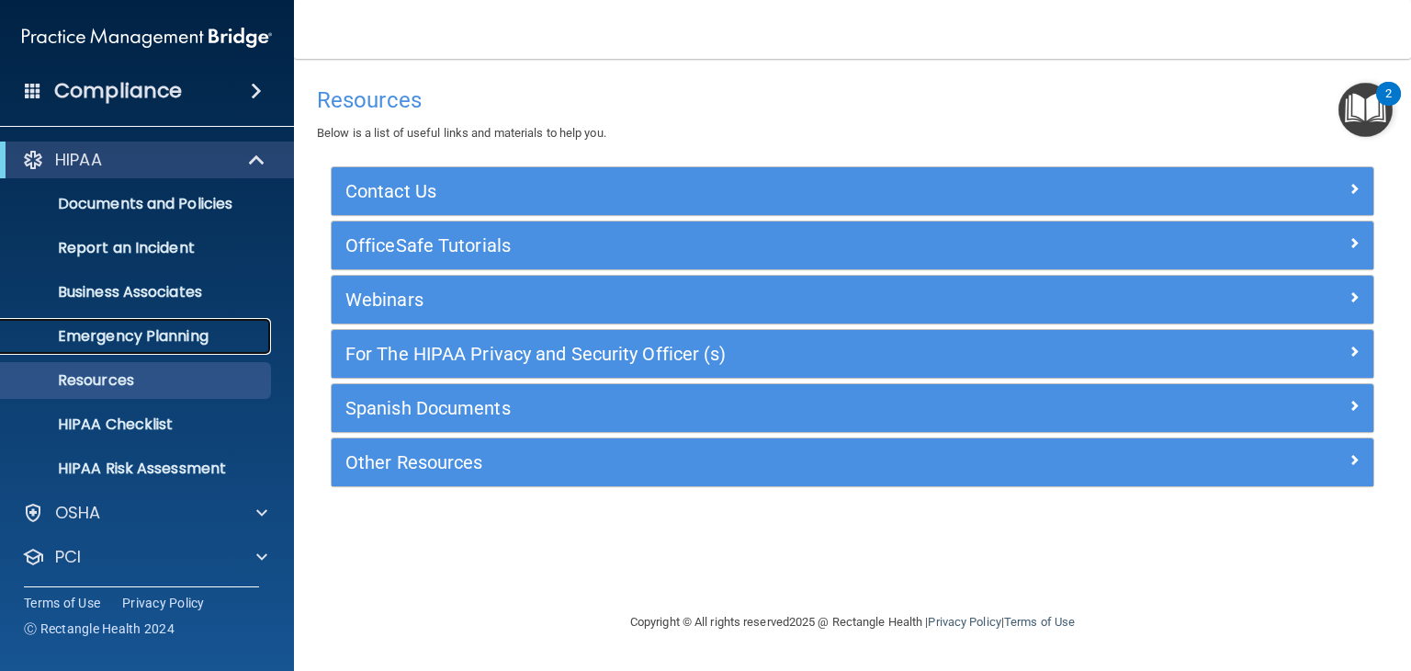
click at [110, 340] on p "Emergency Planning" at bounding box center [137, 336] width 251 height 18
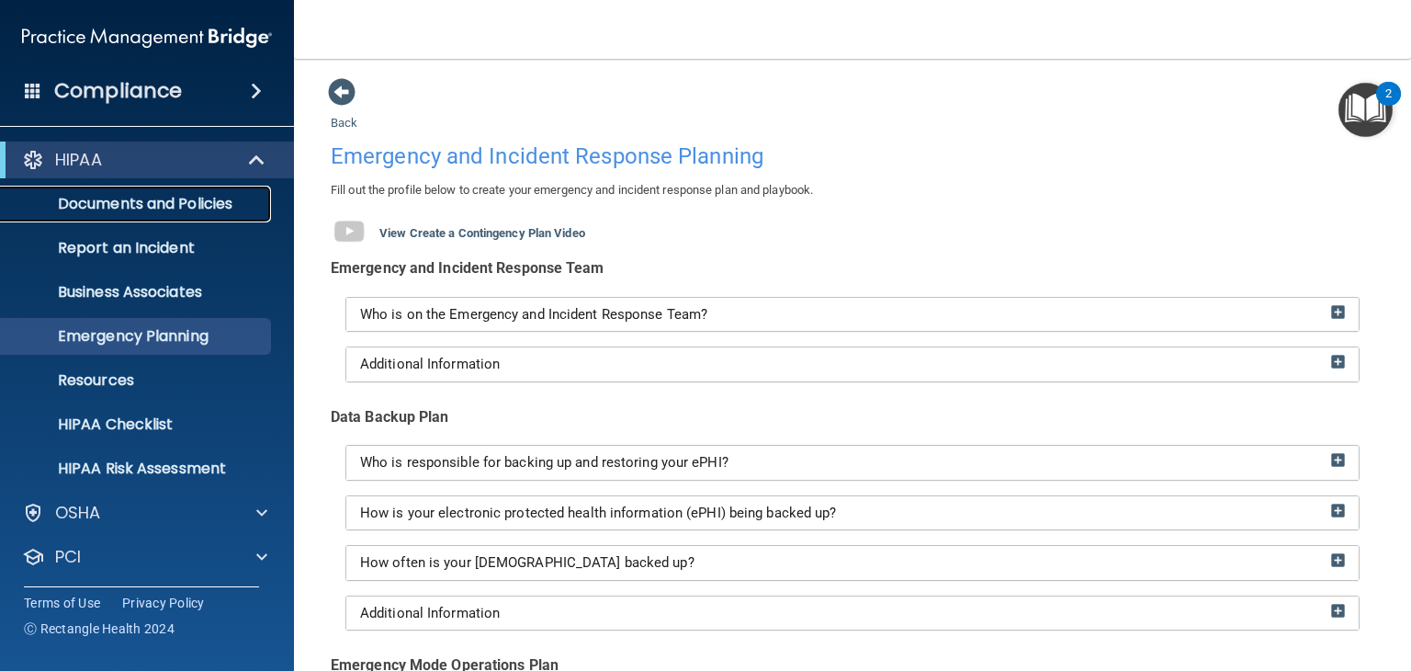
click at [92, 207] on p "Documents and Policies" at bounding box center [137, 204] width 251 height 18
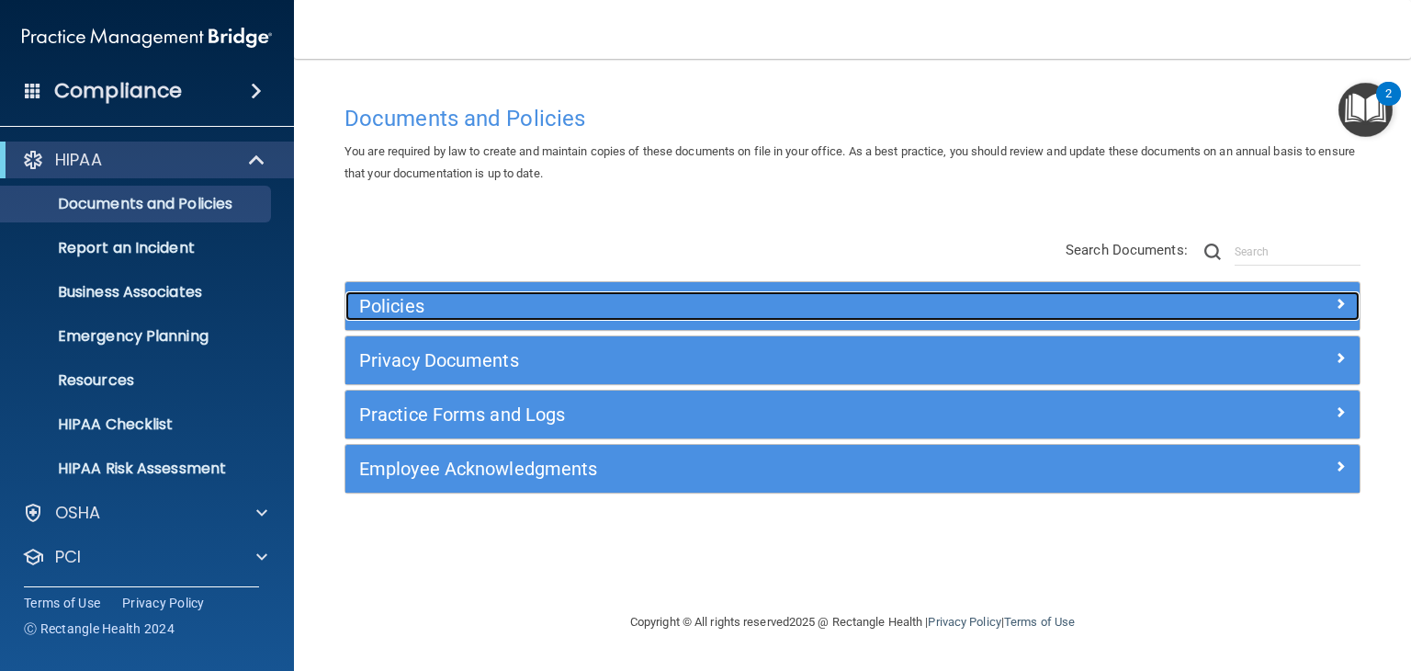
click at [469, 310] on h5 "Policies" at bounding box center [725, 306] width 733 height 20
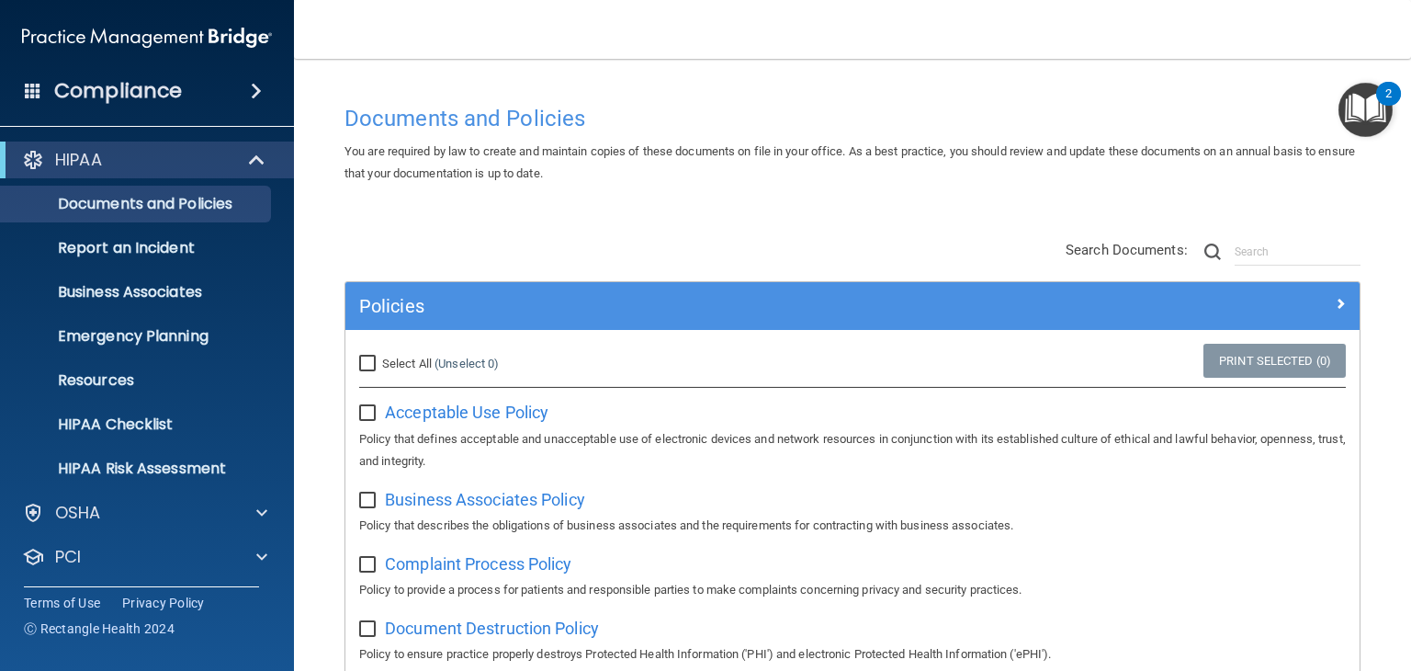
click at [375, 365] on input "Select All (Unselect 0) Unselect All" at bounding box center [369, 364] width 21 height 15
checkbox input "true"
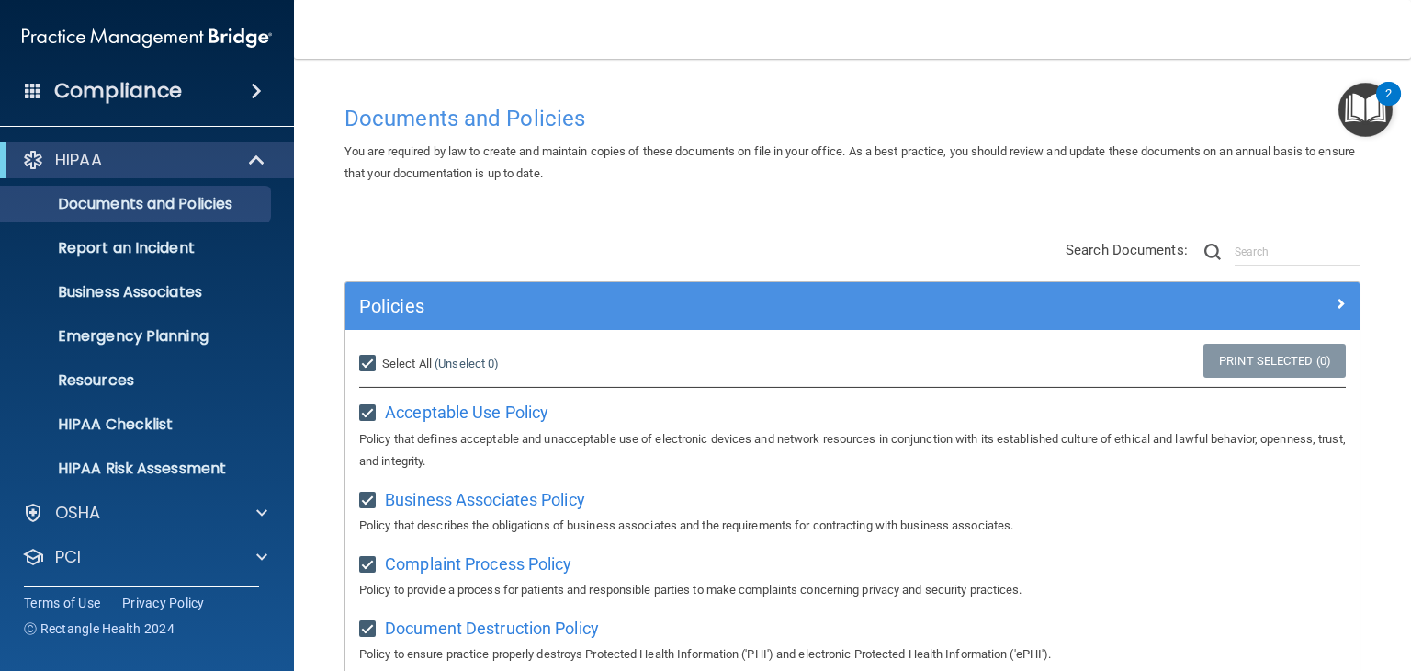
checkbox input "true"
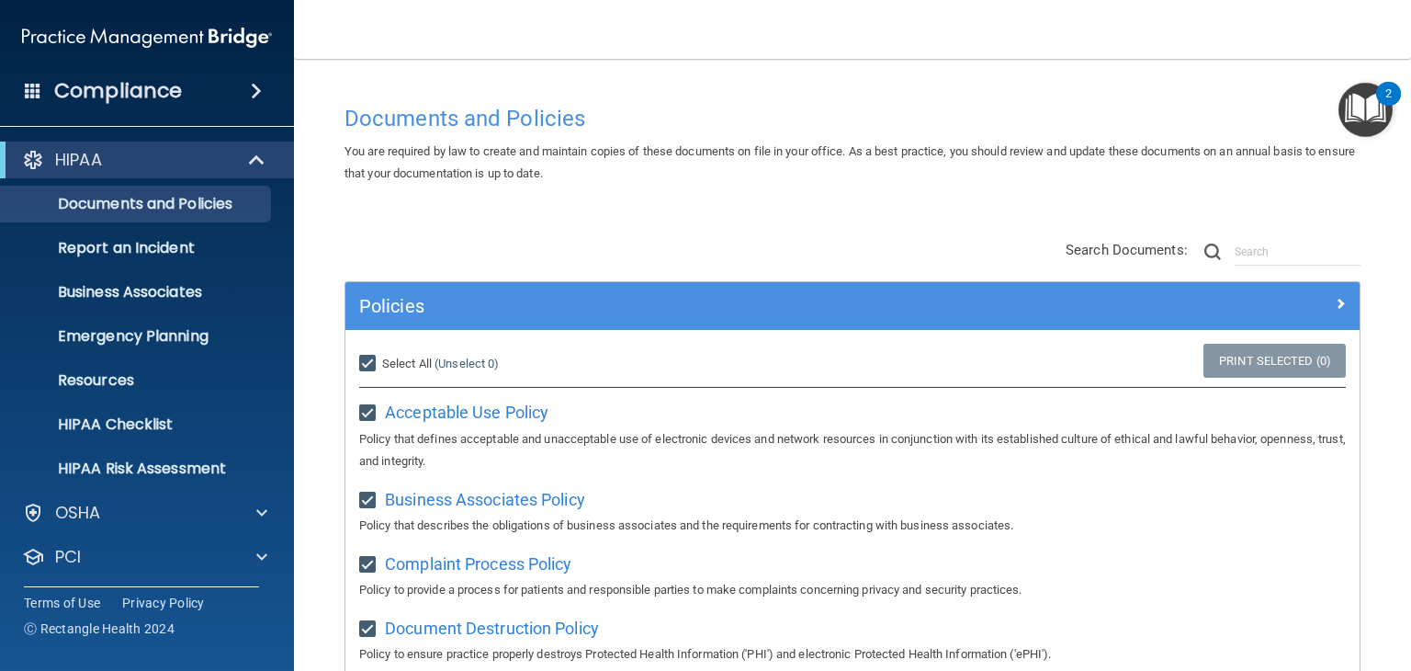
checkbox input "true"
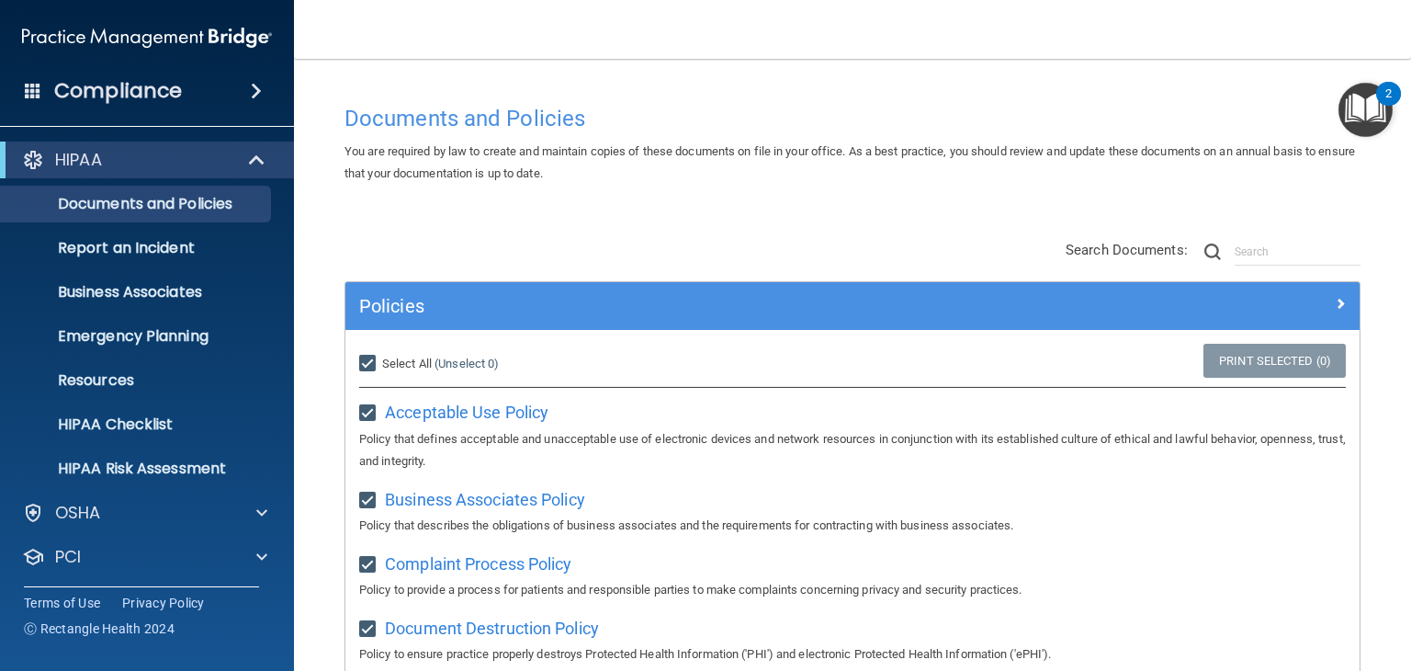
checkbox input "true"
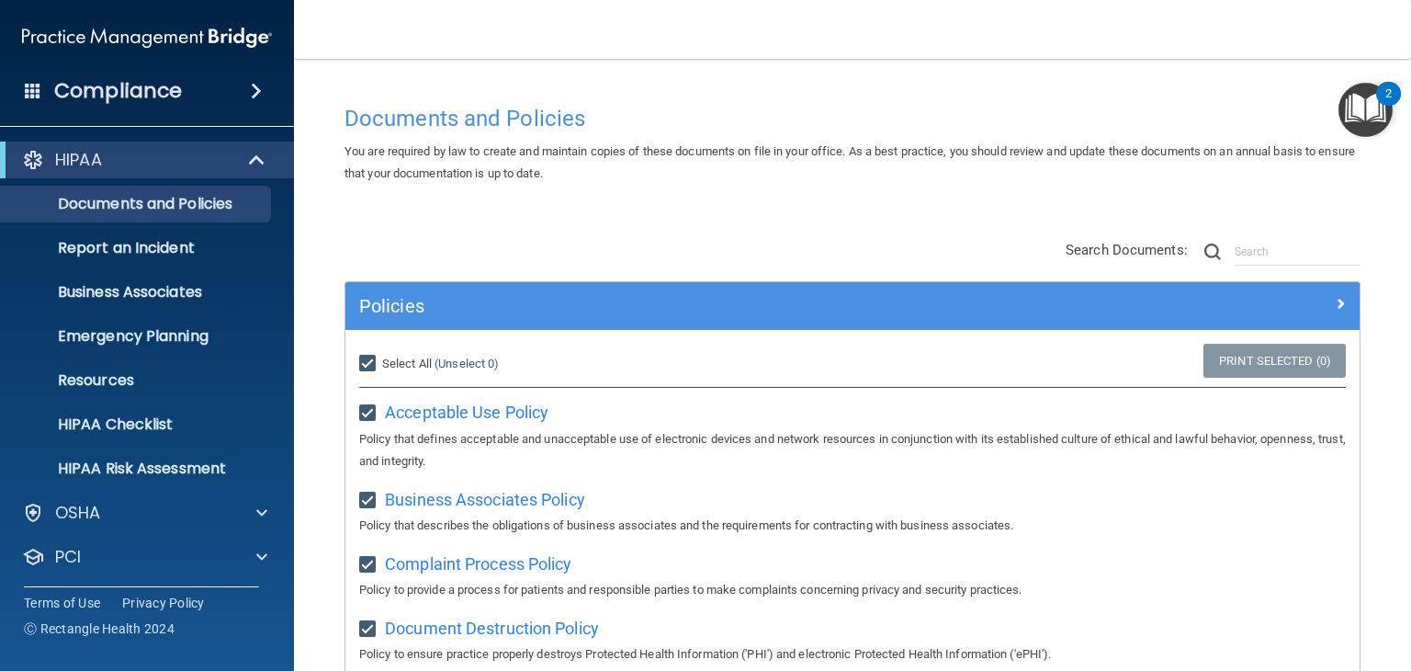
checkbox input "true"
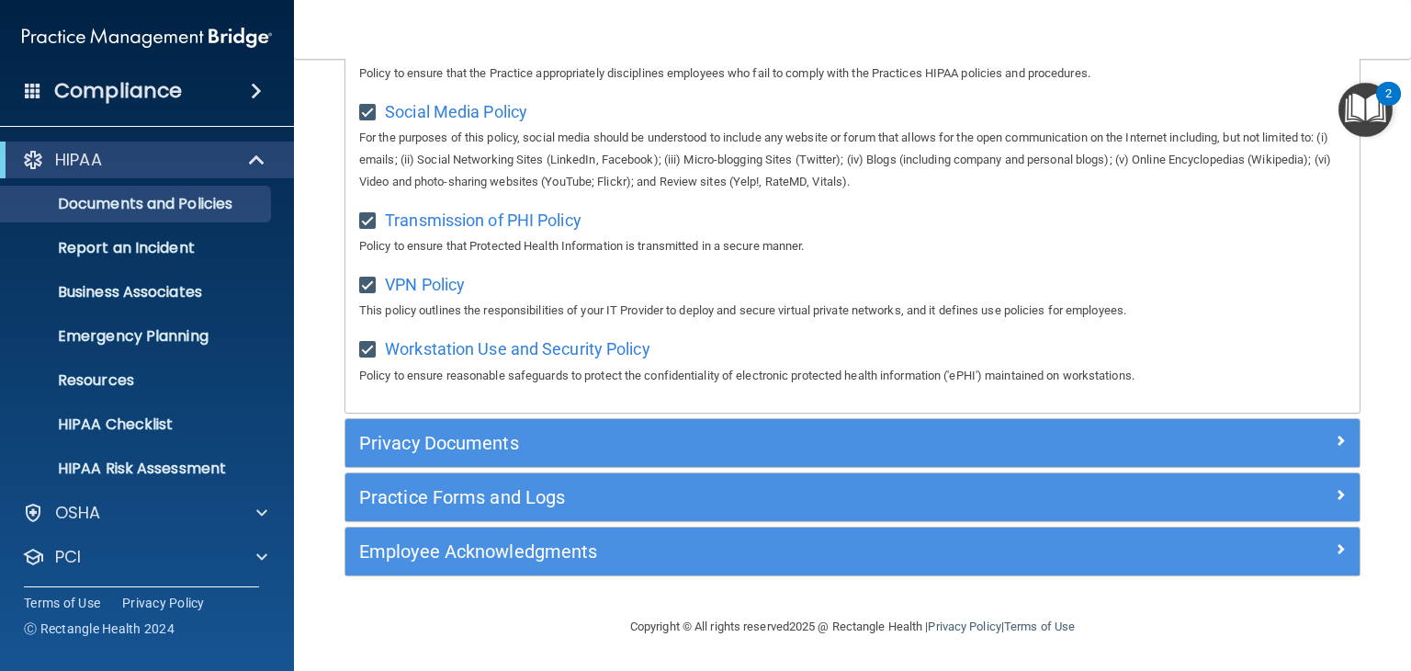
scroll to position [1452, 0]
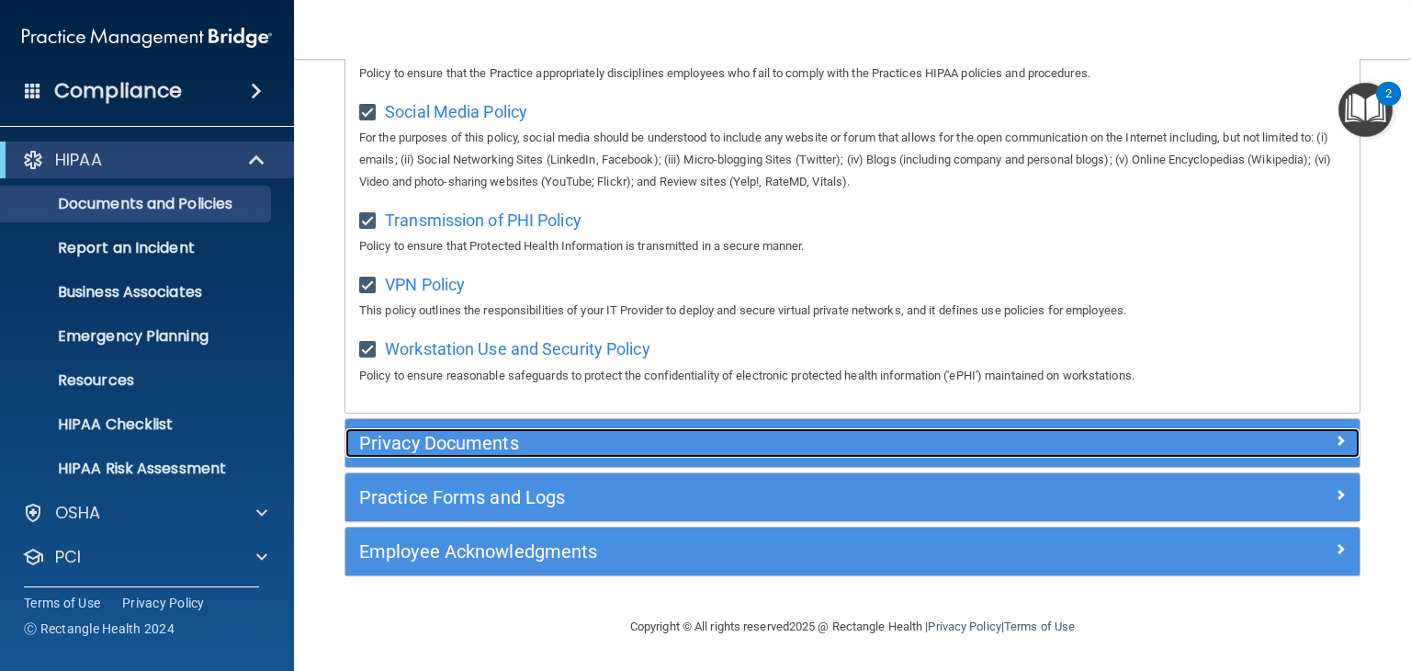
click at [459, 446] on h5 "Privacy Documents" at bounding box center [725, 443] width 733 height 20
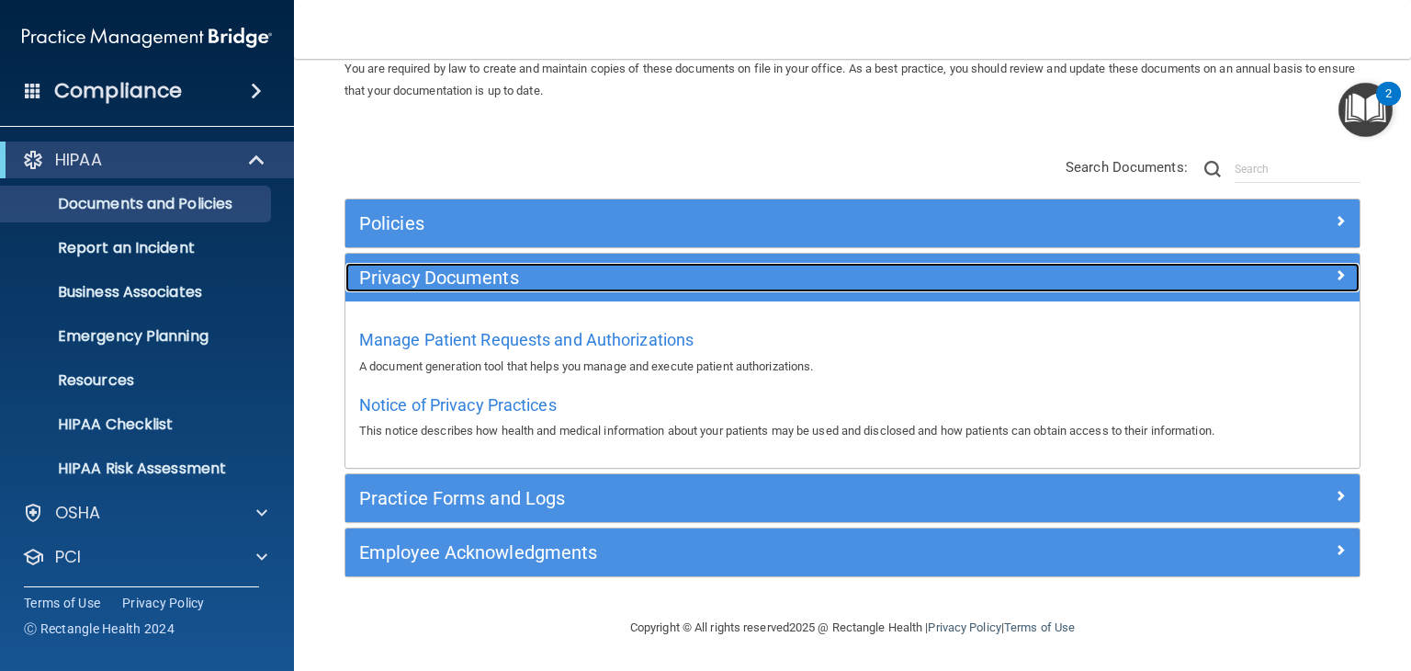
scroll to position [82, 0]
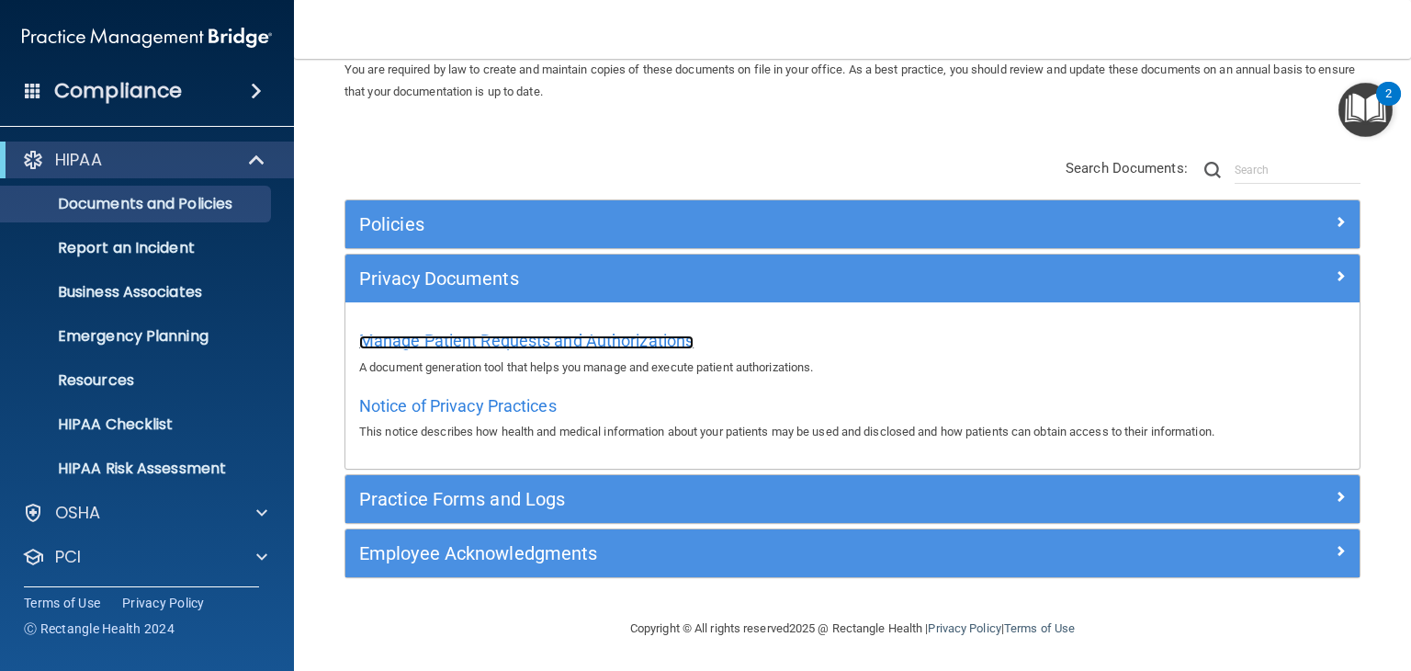
click at [422, 342] on span "Manage Patient Requests and Authorizations" at bounding box center [526, 340] width 334 height 19
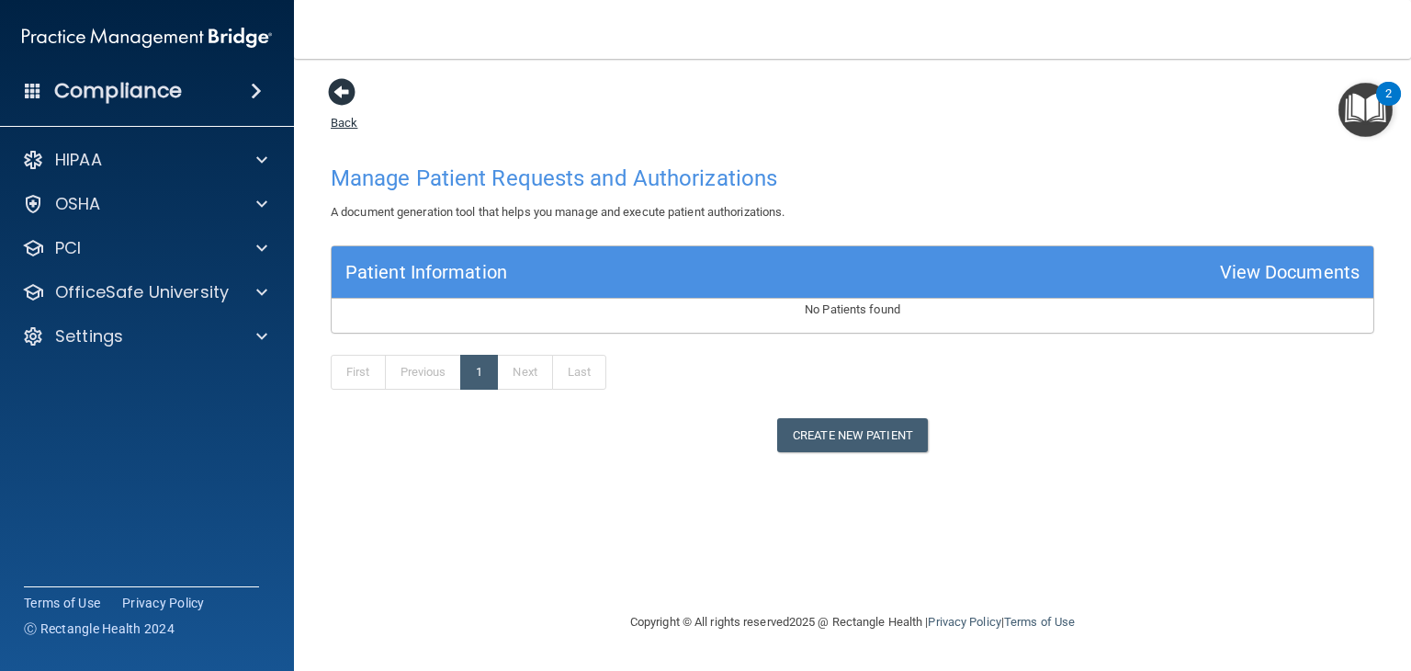
click at [351, 93] on span at bounding box center [342, 92] width 28 height 28
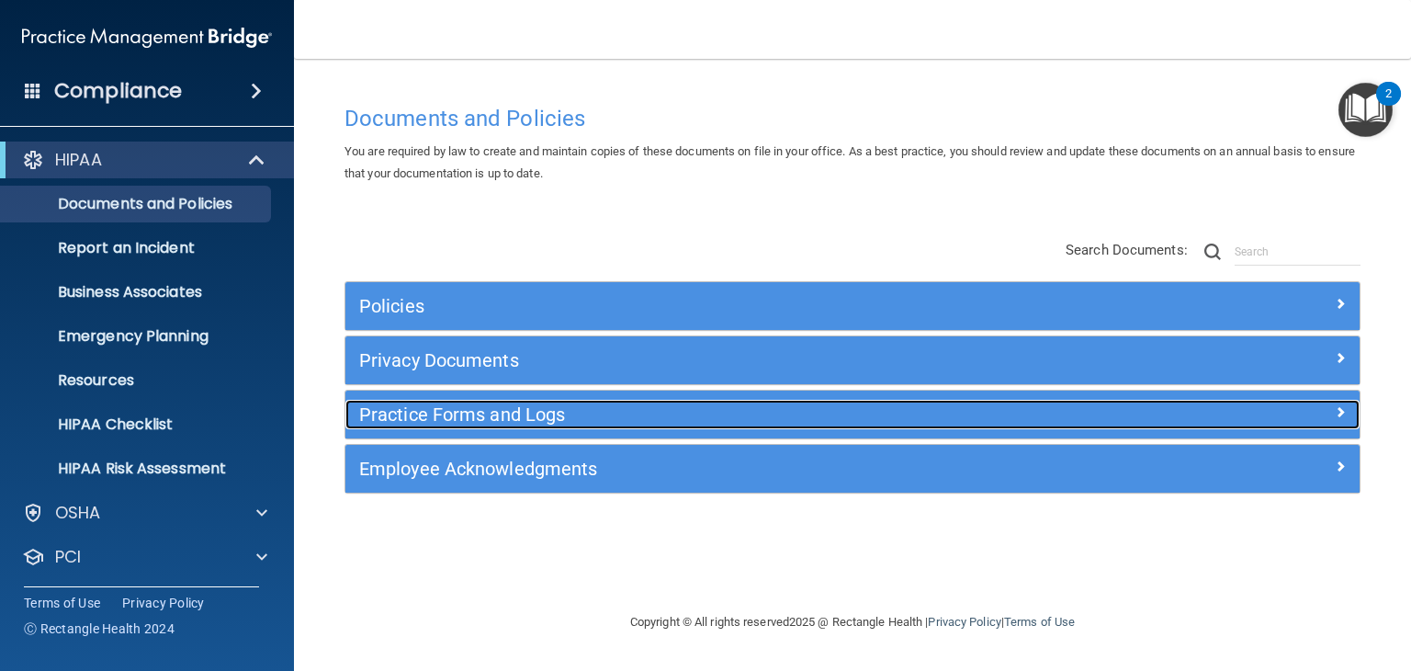
click at [436, 420] on h5 "Practice Forms and Logs" at bounding box center [725, 414] width 733 height 20
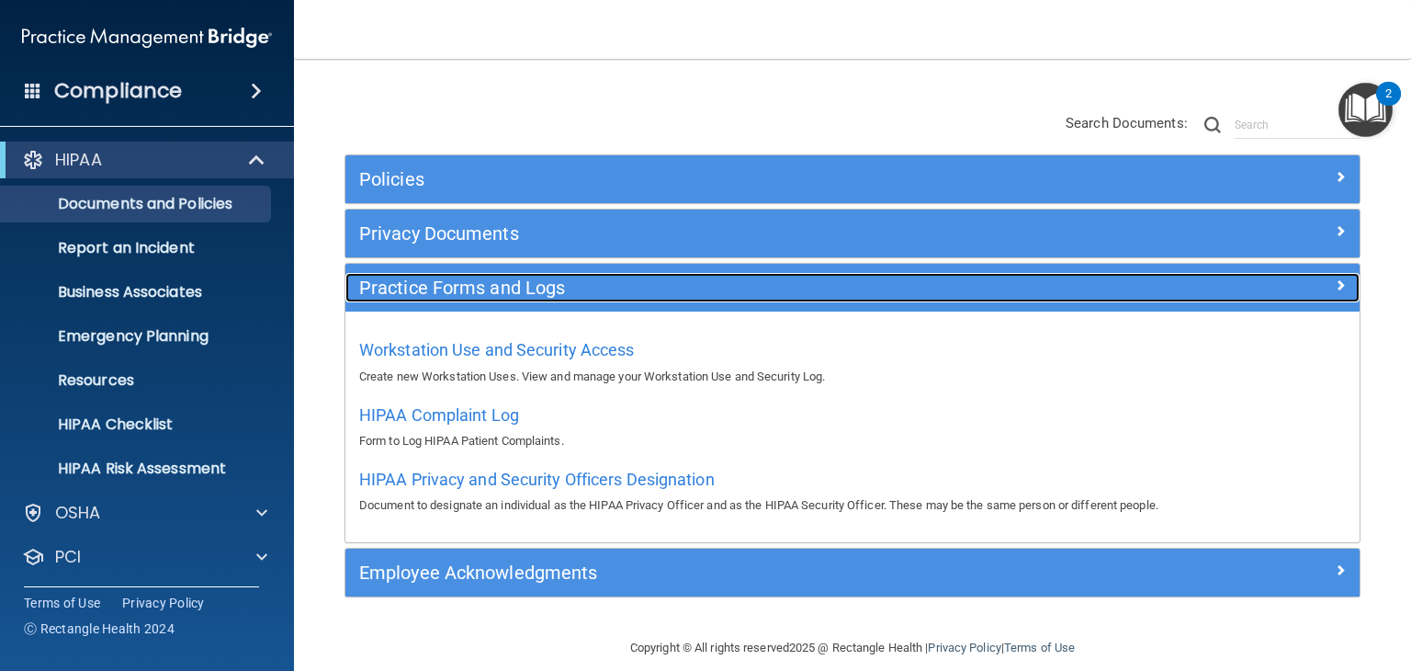
scroll to position [147, 0]
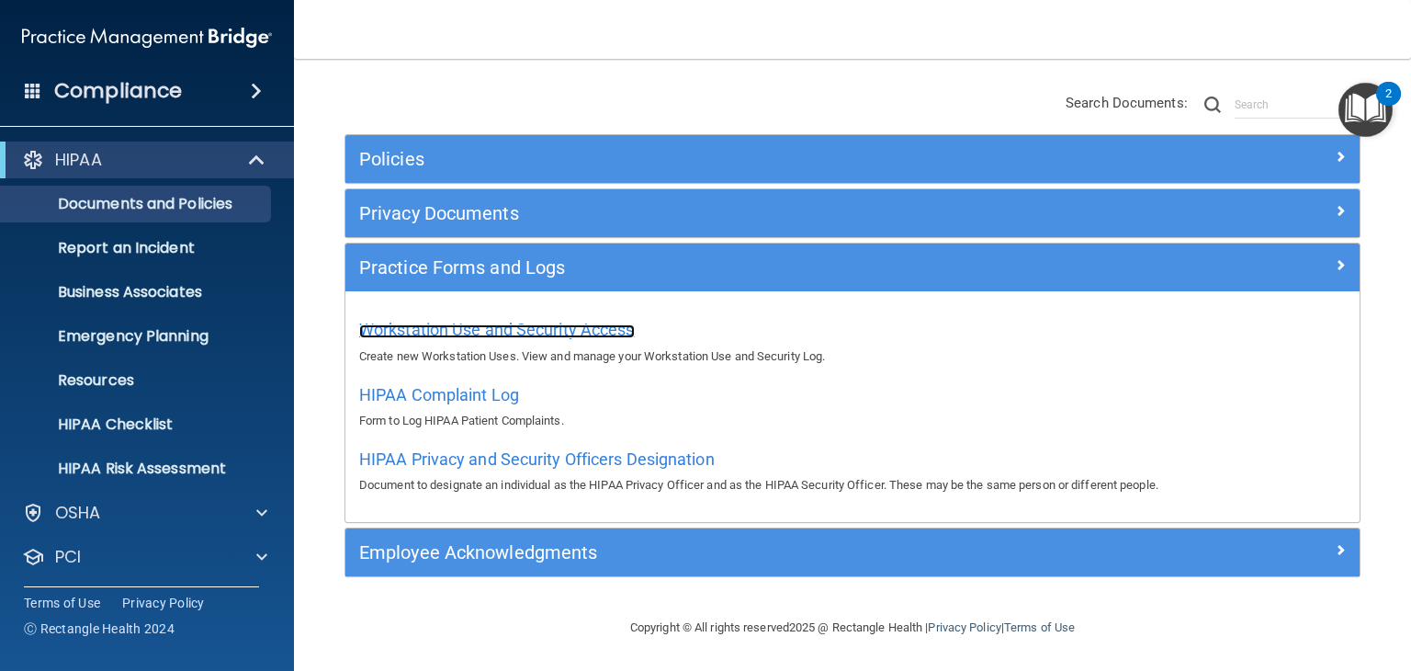
click at [409, 333] on span "Workstation Use and Security Access" at bounding box center [497, 329] width 276 height 19
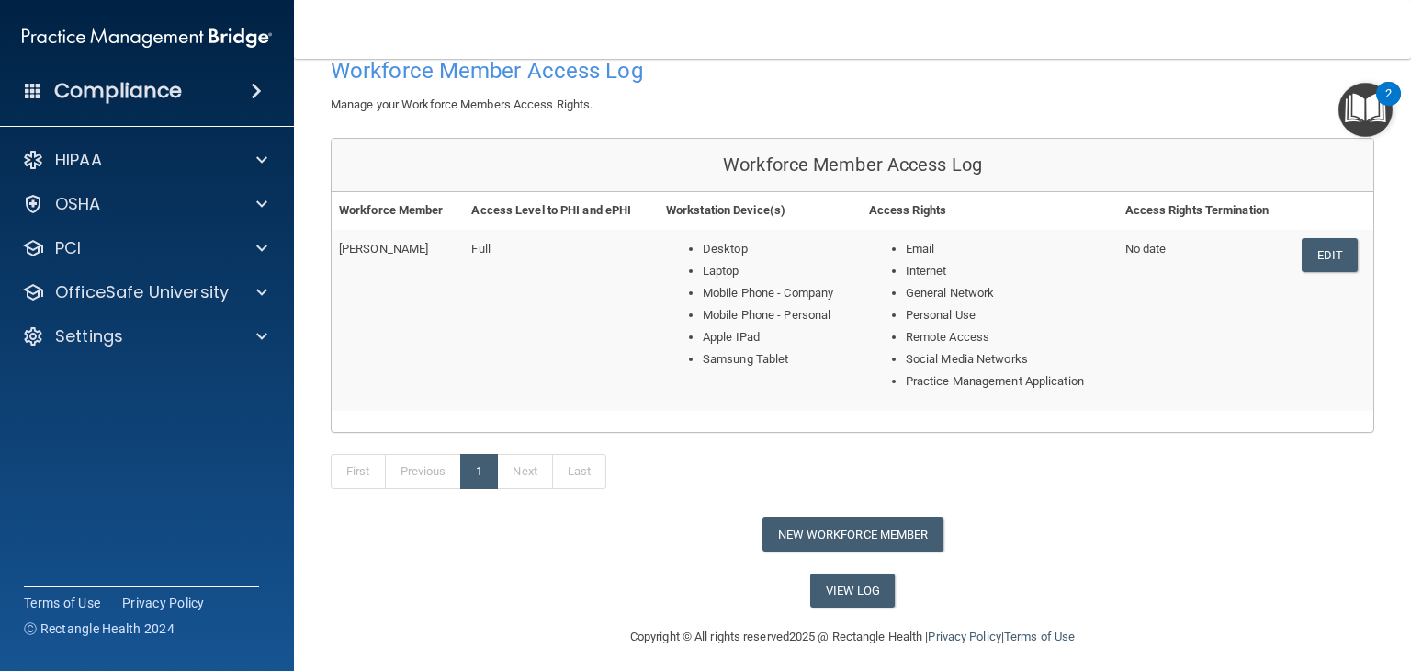
scroll to position [115, 0]
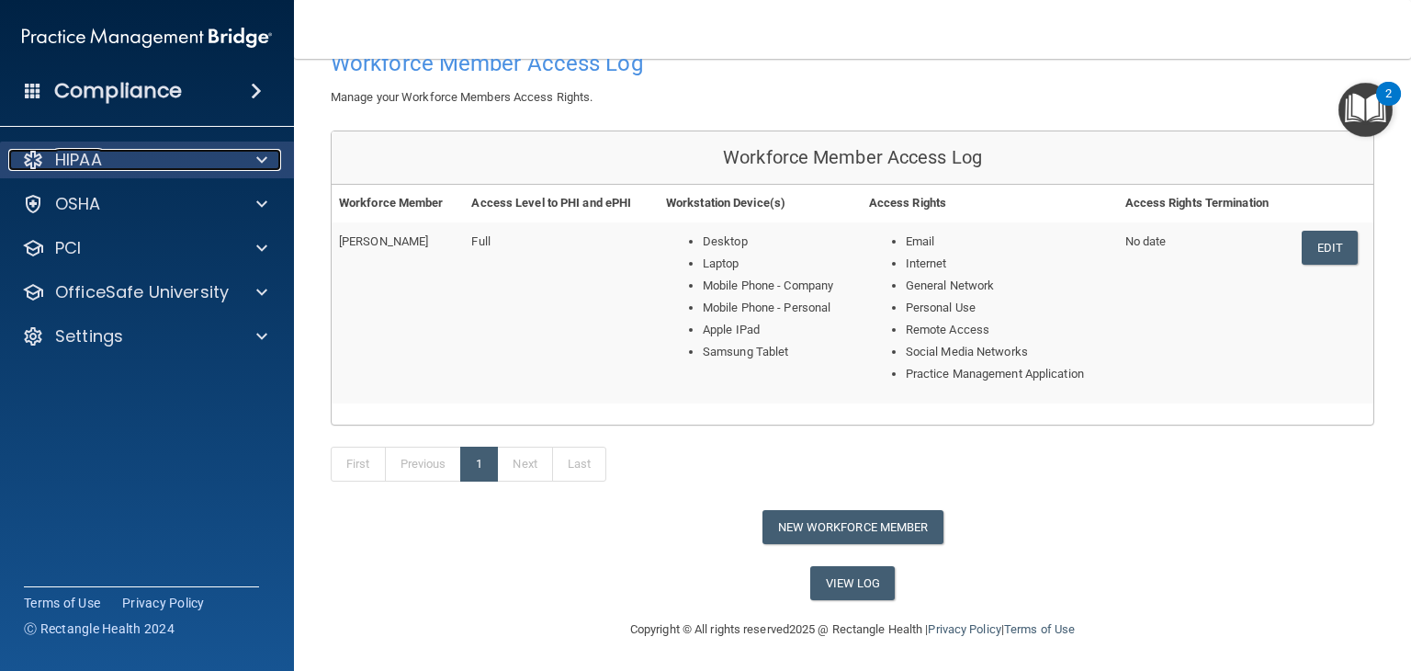
click at [118, 160] on div "HIPAA" at bounding box center [122, 160] width 228 height 22
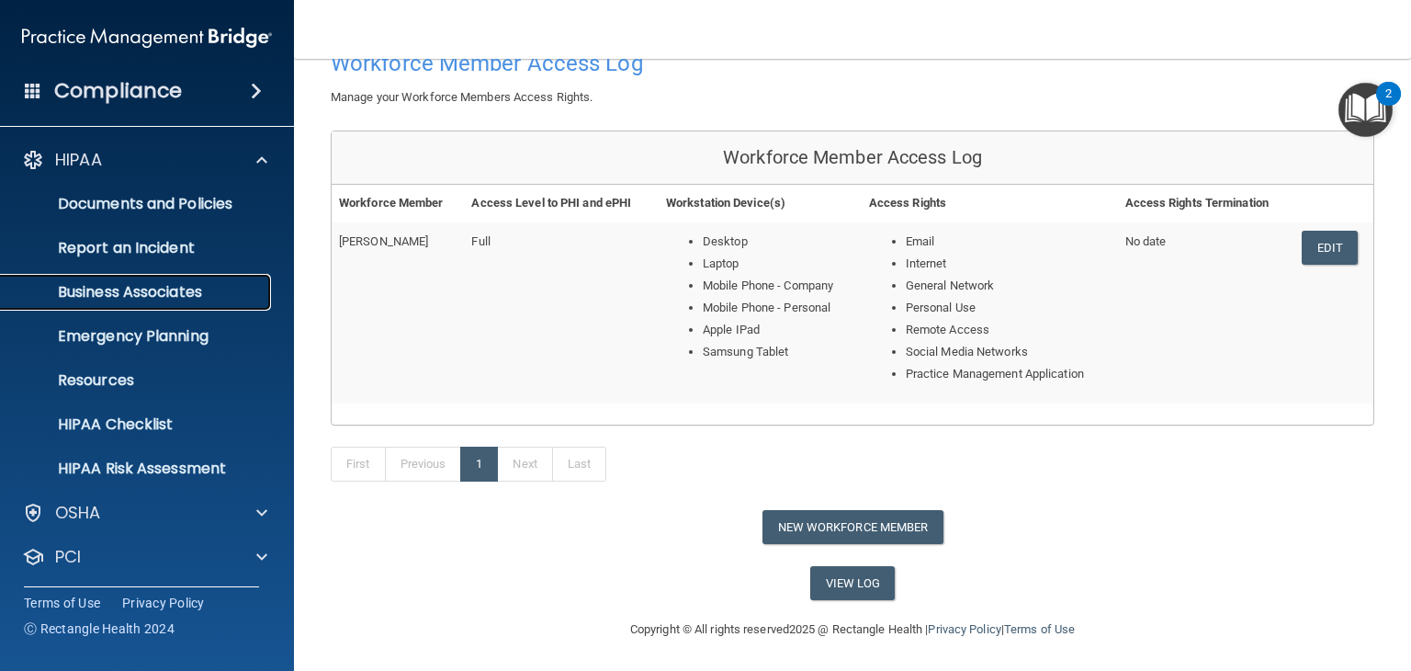
click at [211, 307] on link "Business Associates" at bounding box center [126, 292] width 289 height 37
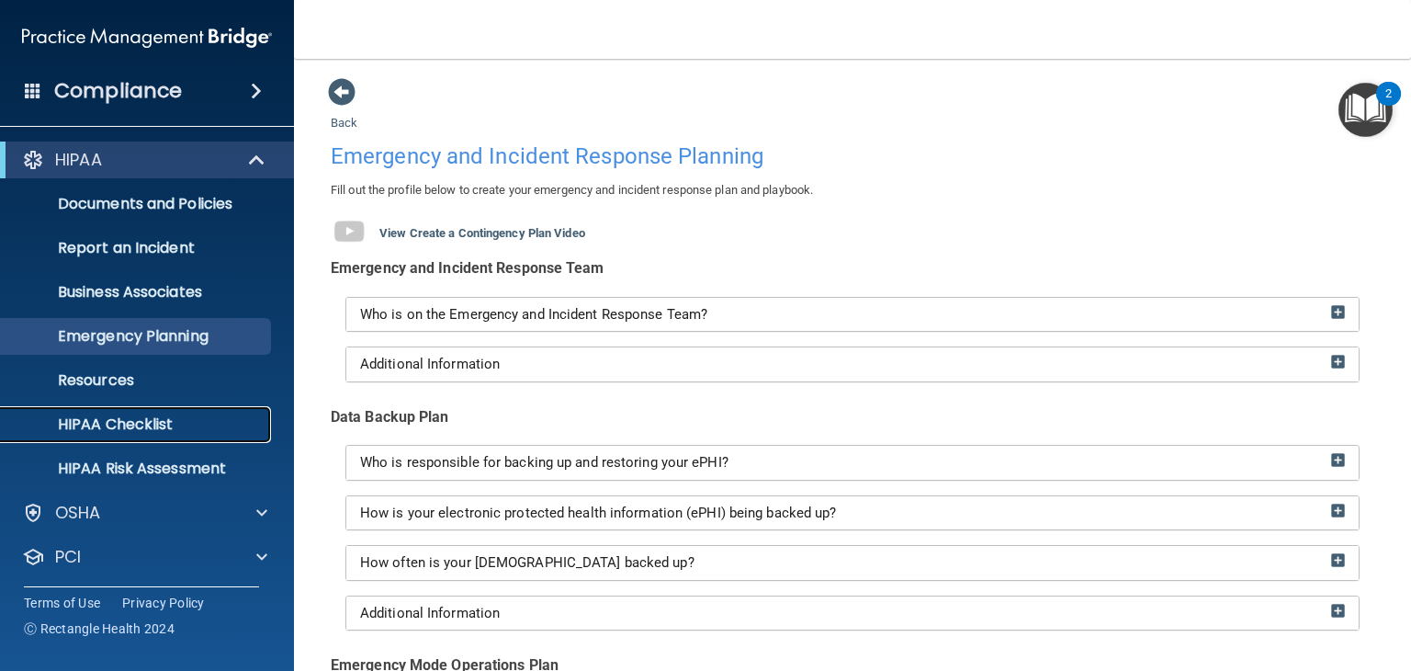
click at [125, 438] on link "HIPAA Checklist" at bounding box center [126, 424] width 289 height 37
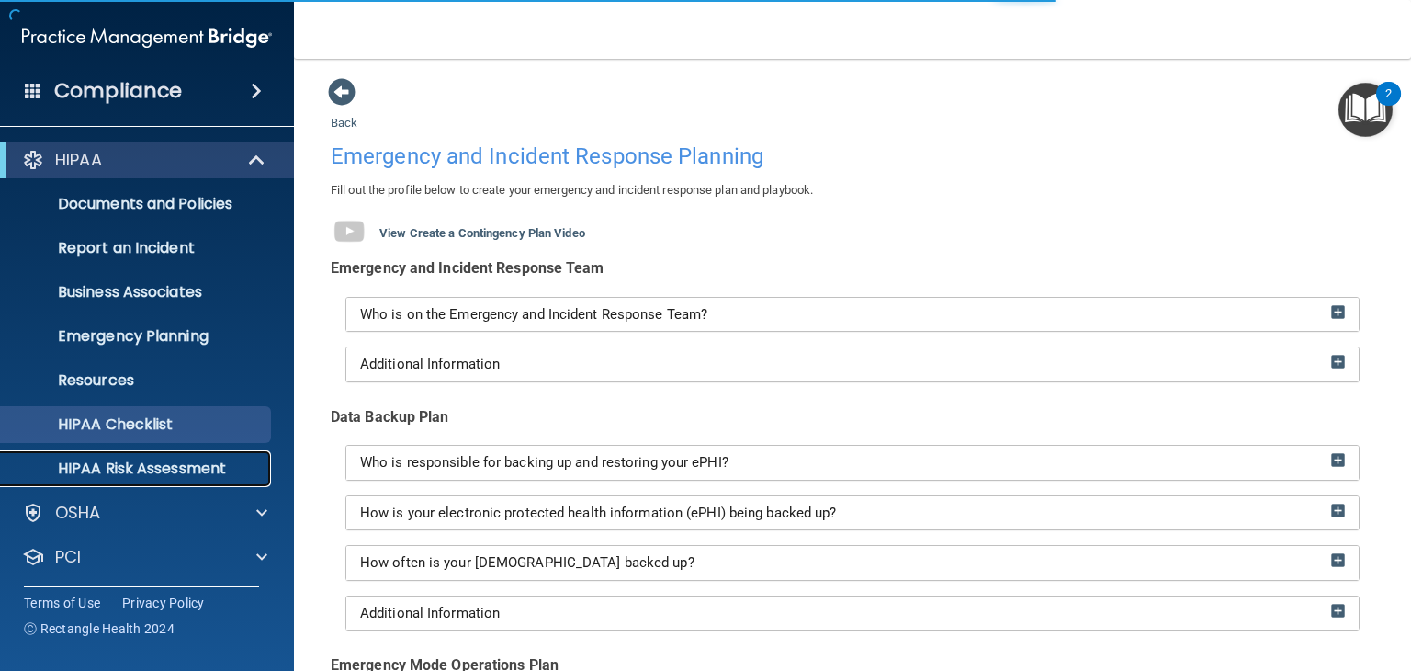
click at [159, 476] on p "HIPAA Risk Assessment" at bounding box center [137, 468] width 251 height 18
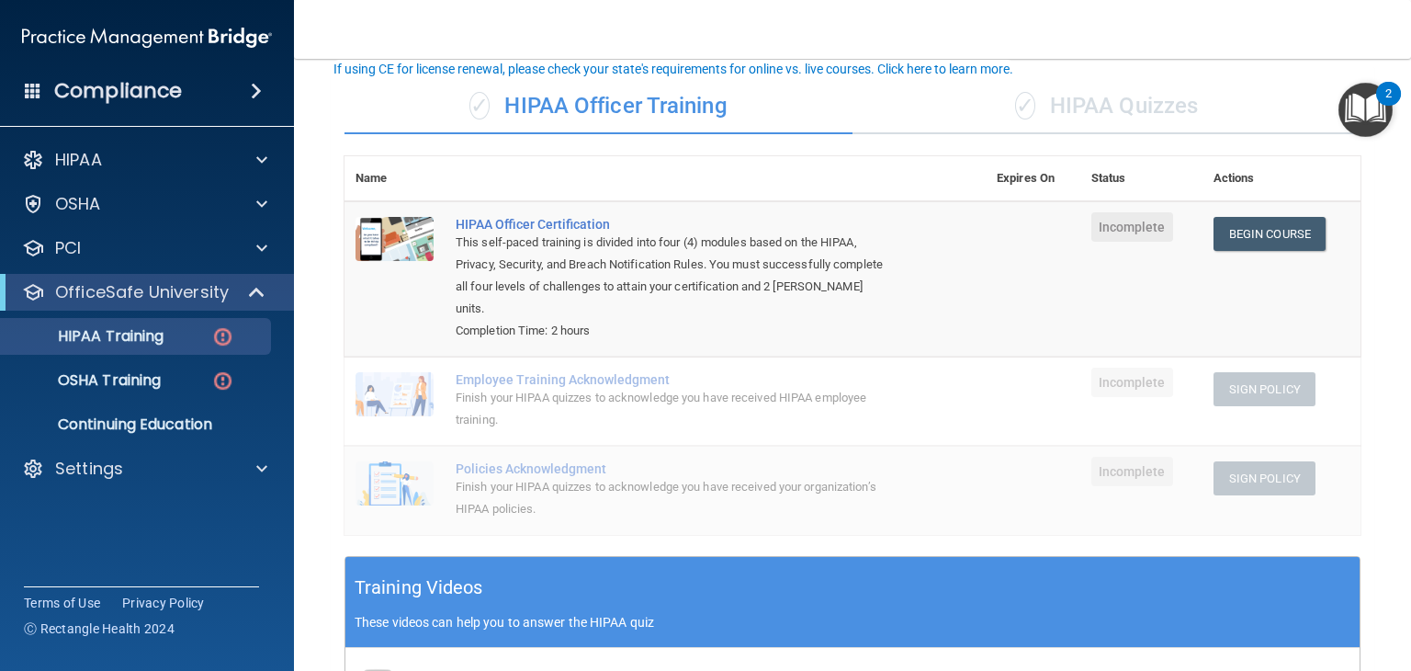
scroll to position [118, 0]
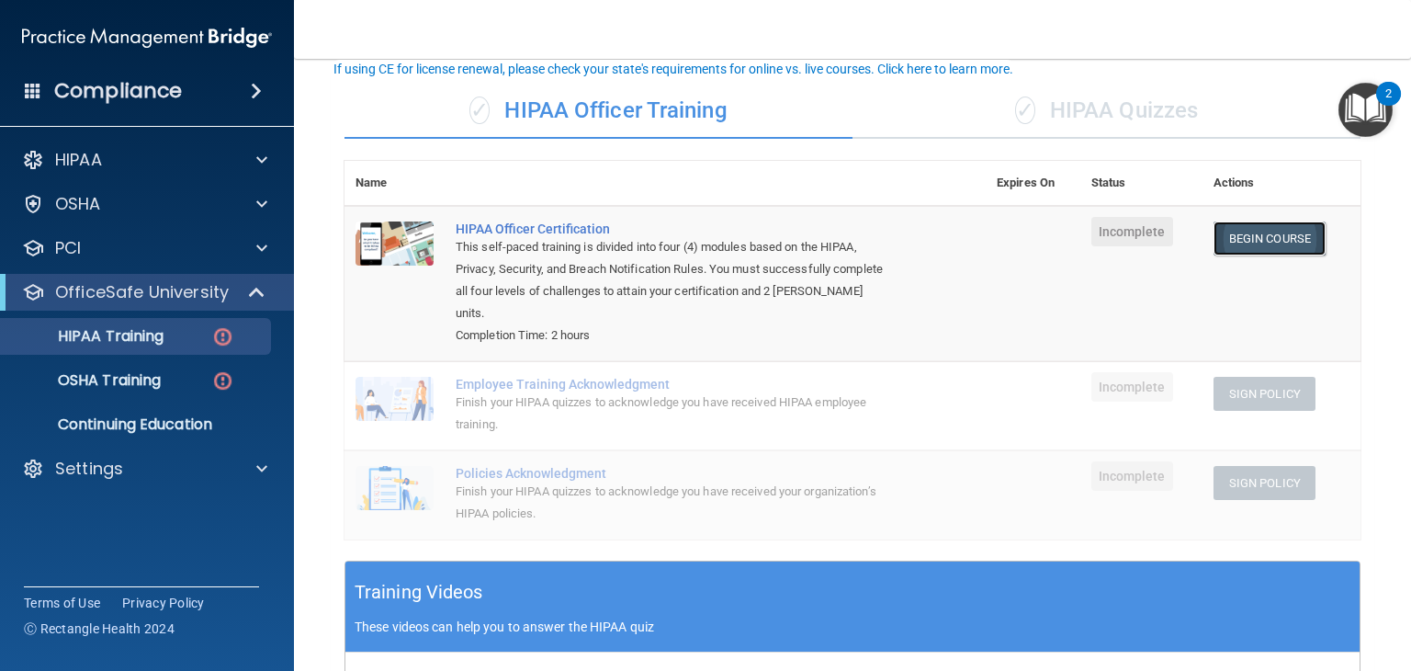
click at [1272, 226] on link "Begin Course" at bounding box center [1270, 238] width 112 height 34
